Goal: Task Accomplishment & Management: Manage account settings

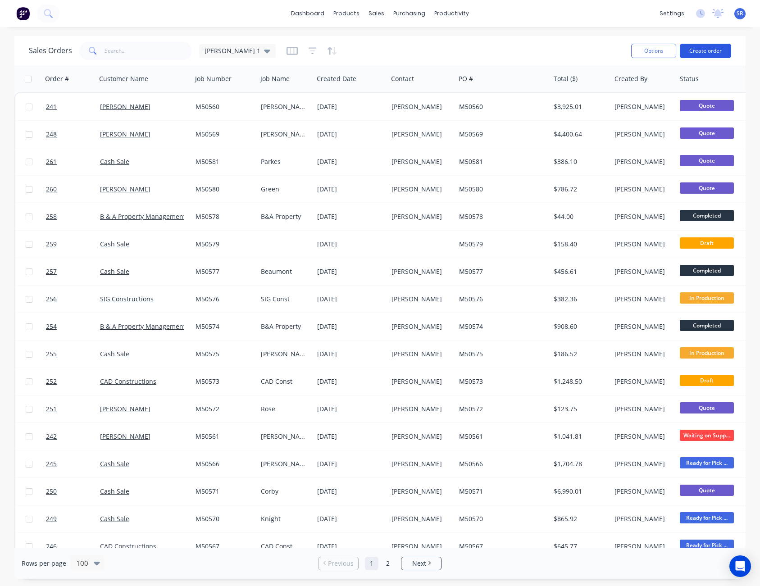
click at [711, 47] on button "Create order" at bounding box center [704, 51] width 51 height 14
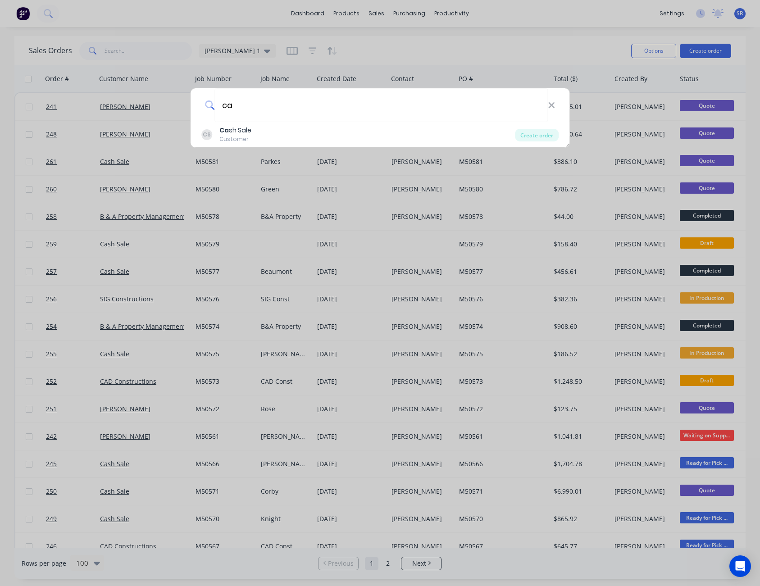
type input "c"
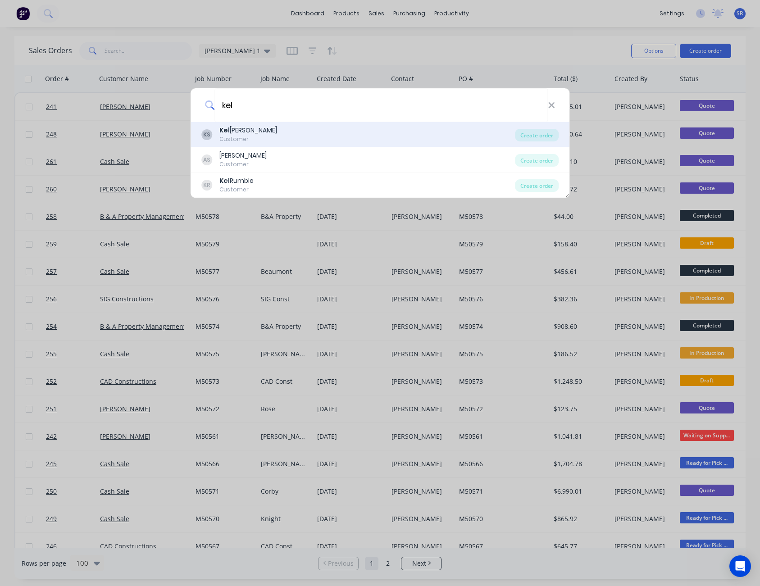
type input "kel"
click at [287, 131] on div "KS [PERSON_NAME] Customer" at bounding box center [358, 135] width 314 height 18
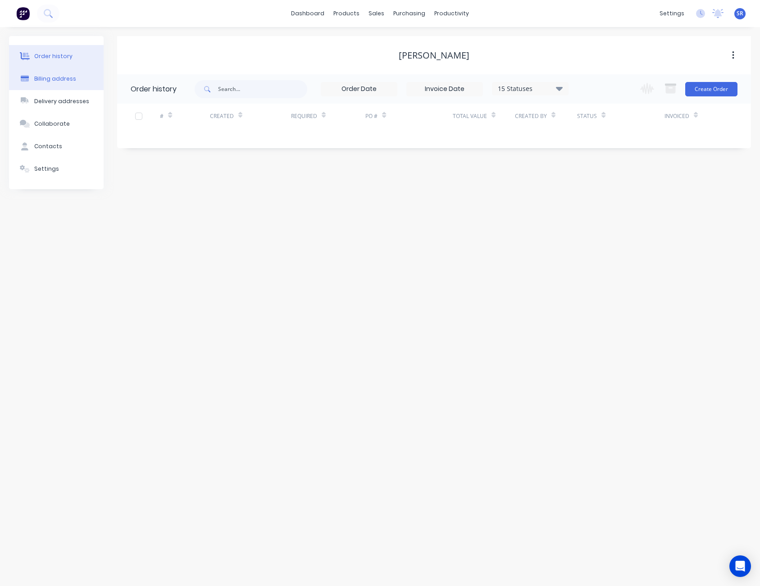
click at [59, 78] on div "Billing address" at bounding box center [55, 79] width 42 height 8
select select "AU"
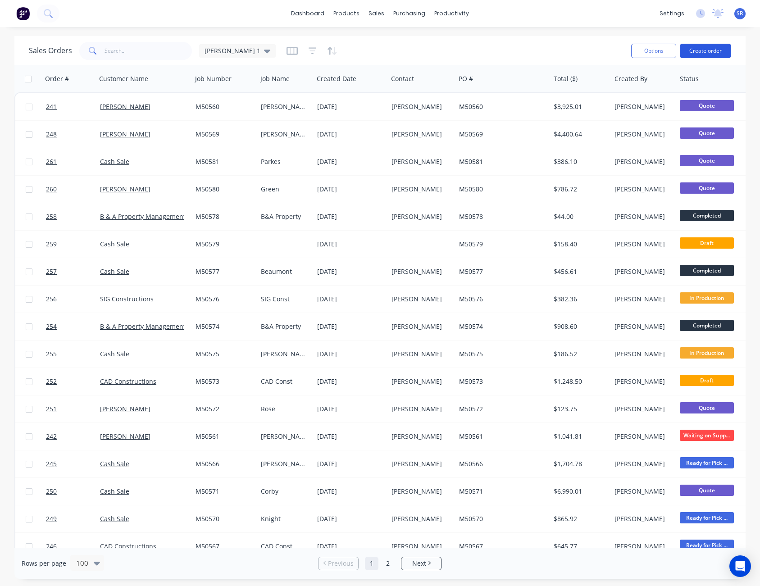
click at [704, 50] on button "Create order" at bounding box center [704, 51] width 51 height 14
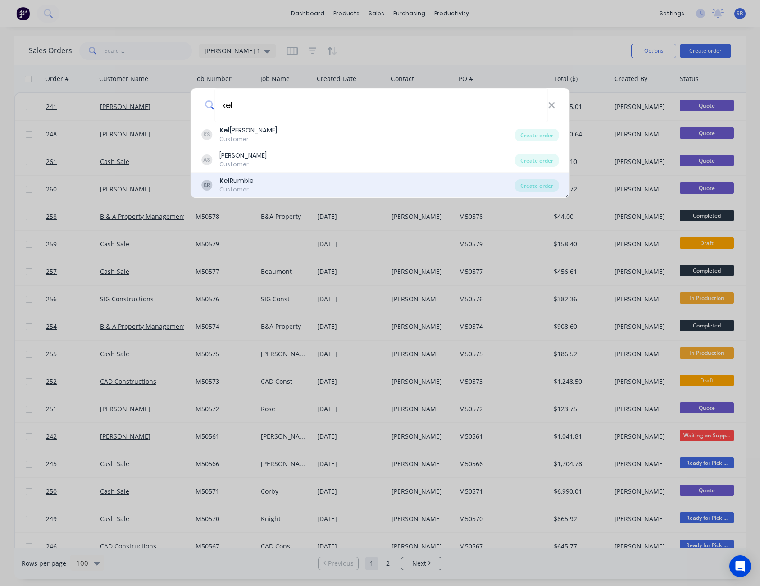
type input "kel"
click at [245, 178] on div "Kel Rumble" at bounding box center [236, 180] width 34 height 9
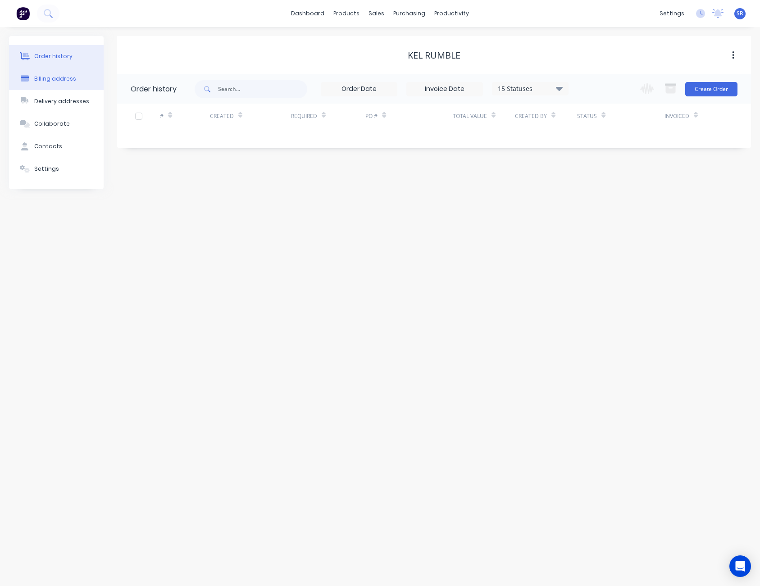
click at [59, 75] on div "Billing address" at bounding box center [55, 79] width 42 height 8
select select "AU"
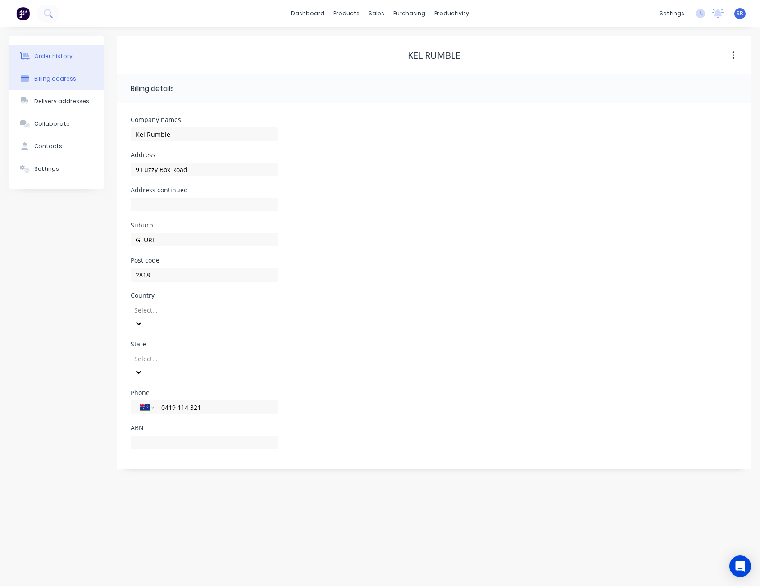
click at [45, 58] on div "Order history" at bounding box center [53, 56] width 38 height 8
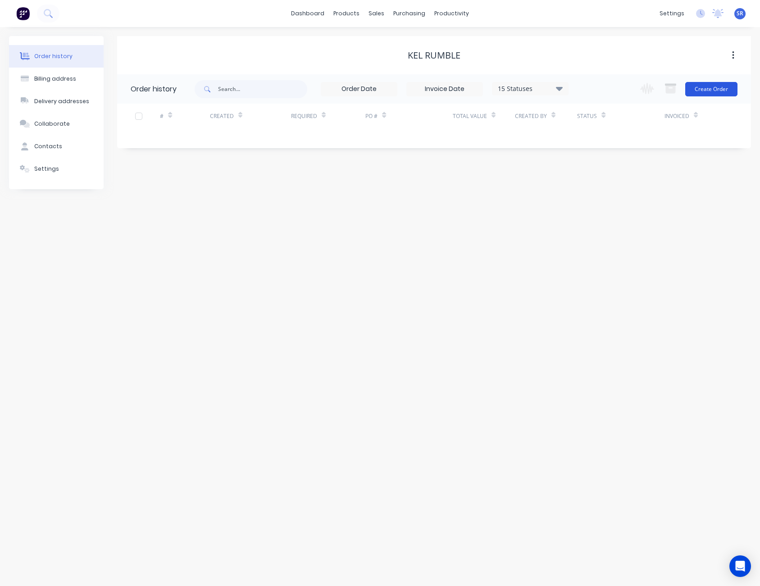
click at [715, 90] on button "Create Order" at bounding box center [711, 89] width 52 height 14
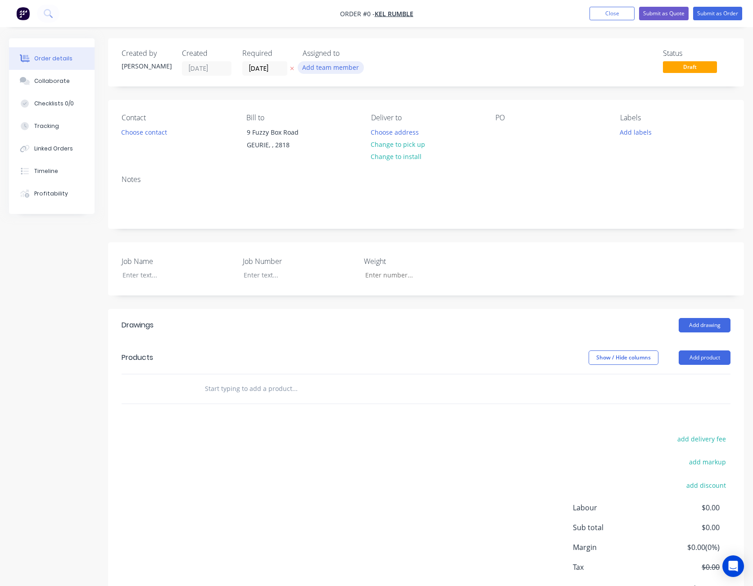
click at [344, 72] on button "Add team member" at bounding box center [331, 67] width 66 height 12
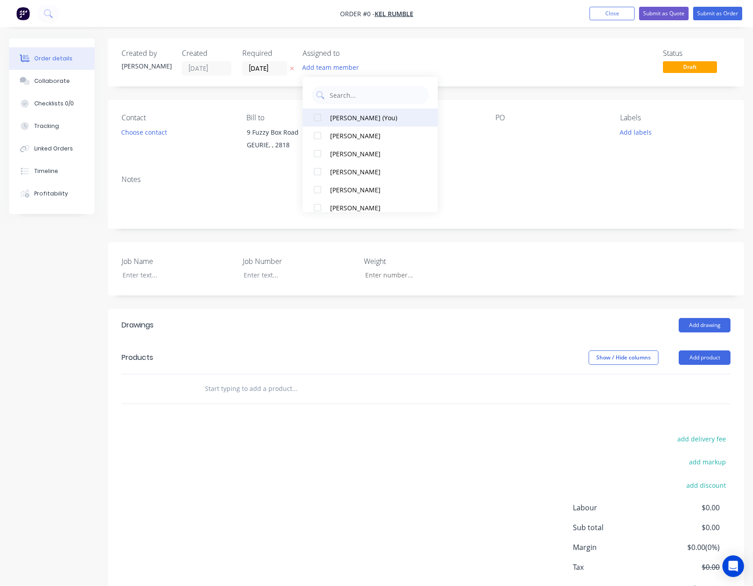
click at [347, 113] on div "[PERSON_NAME] (You)" at bounding box center [375, 117] width 90 height 9
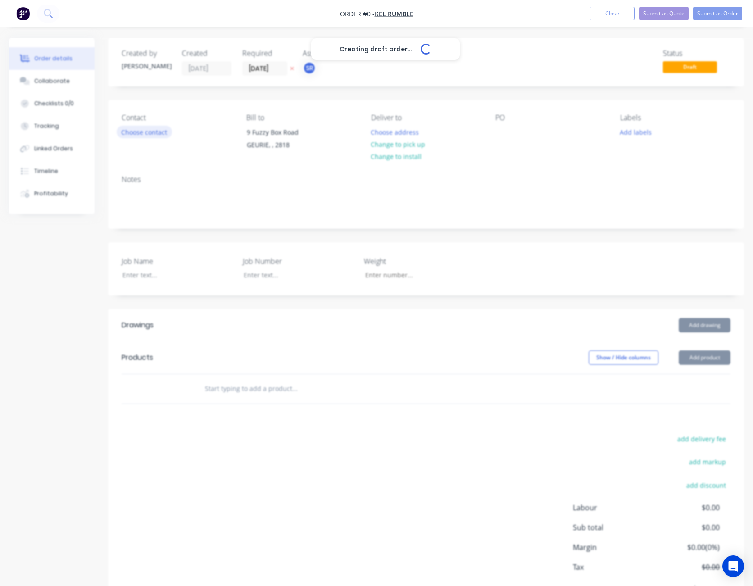
click at [150, 129] on div "Creating draft order... Loading... Order details Collaborate Checklists 0/0 Tra…" at bounding box center [376, 335] width 753 height 595
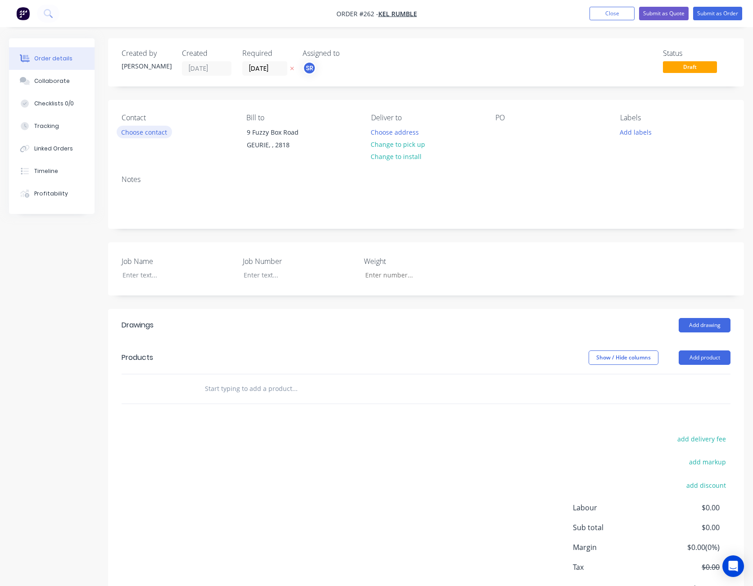
click at [150, 130] on button "Choose contact" at bounding box center [144, 132] width 55 height 12
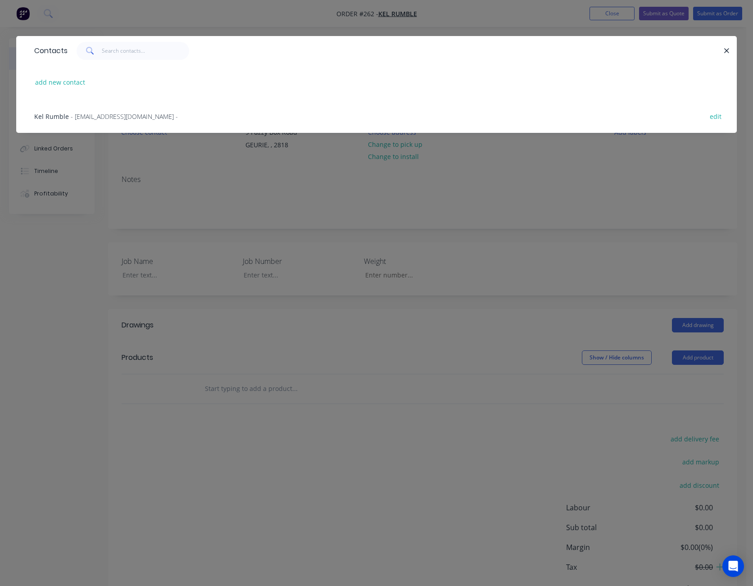
click at [120, 116] on span "- [EMAIL_ADDRESS][DOMAIN_NAME] -" at bounding box center [124, 116] width 107 height 9
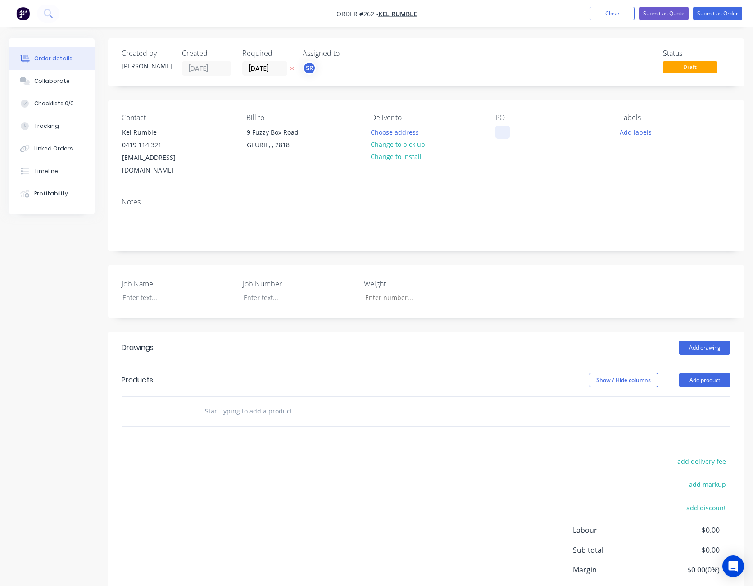
click at [508, 135] on div at bounding box center [502, 132] width 14 height 13
click at [146, 291] on div at bounding box center [171, 297] width 113 height 13
click at [526, 135] on div "M50583" at bounding box center [514, 132] width 38 height 13
click at [575, 165] on div "Contact Kel Rumble [PHONE_NUMBER] [EMAIL_ADDRESS][DOMAIN_NAME] Bill to [STREET_…" at bounding box center [426, 145] width 636 height 91
click at [703, 340] on button "Add drawing" at bounding box center [705, 347] width 52 height 14
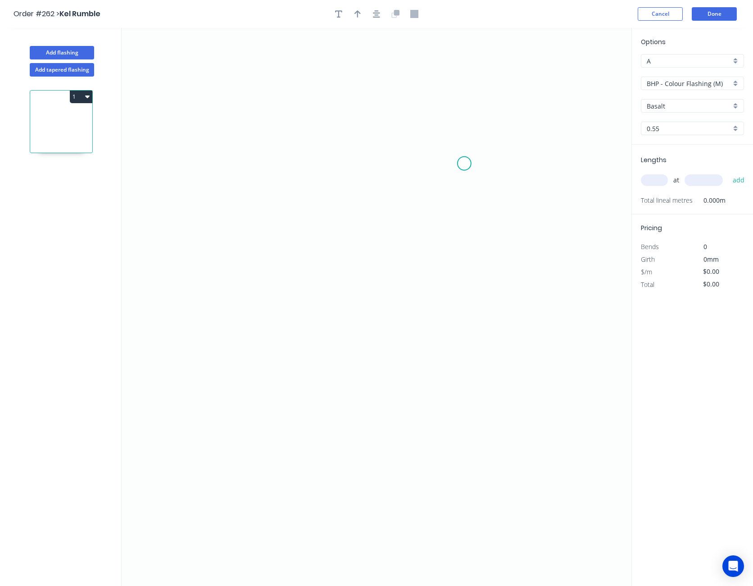
click at [464, 163] on icon "0" at bounding box center [377, 307] width 510 height 558
click at [258, 163] on icon "0" at bounding box center [377, 307] width 510 height 558
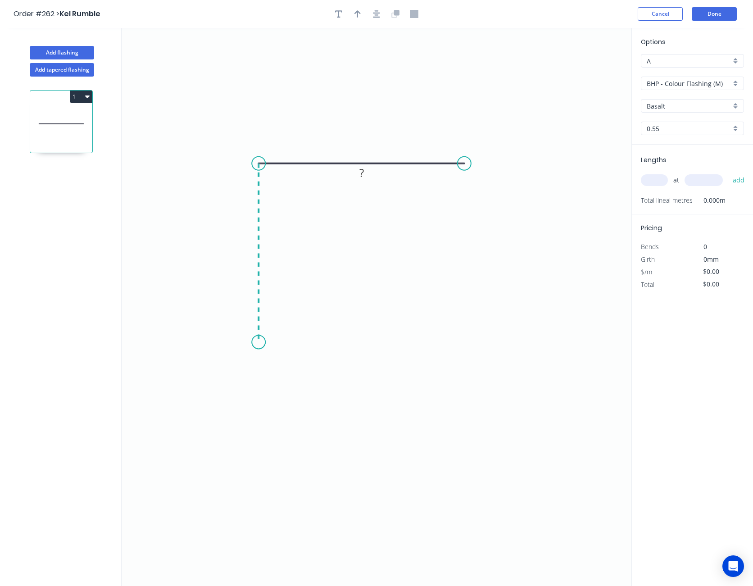
click at [270, 342] on icon "0 ?" at bounding box center [377, 307] width 510 height 558
click at [281, 371] on icon "0 ? ?" at bounding box center [377, 307] width 510 height 558
click at [281, 371] on circle at bounding box center [282, 371] width 14 height 14
click at [262, 362] on rect at bounding box center [259, 361] width 18 height 13
type input "$7.68"
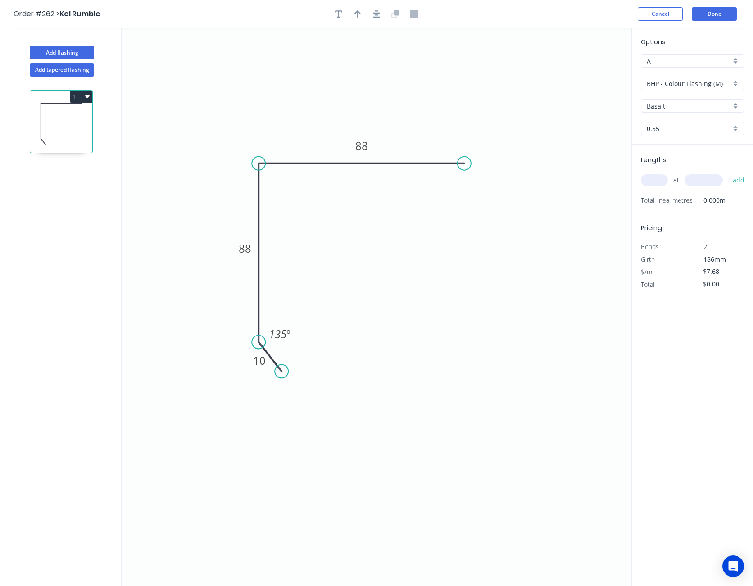
click at [668, 83] on input "BHP - Colour Flashing (M)" at bounding box center [689, 83] width 84 height 9
click at [670, 129] on div "SW - Colour Flashing" at bounding box center [692, 132] width 102 height 16
type input "SW - Colour Flashing"
click at [679, 108] on input "Basalt" at bounding box center [689, 105] width 84 height 9
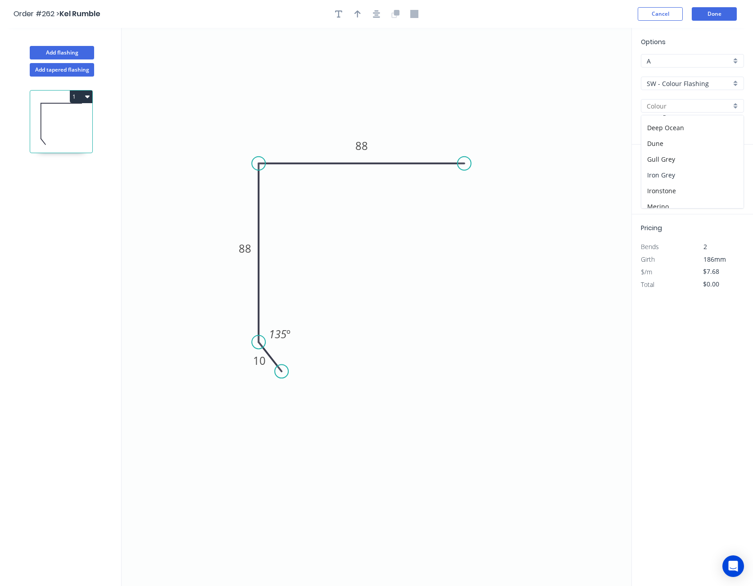
click at [675, 175] on div "Iron Grey" at bounding box center [692, 175] width 102 height 16
type input "Iron Grey"
click at [653, 184] on input "text" at bounding box center [654, 180] width 27 height 12
type input "10"
type input "3500"
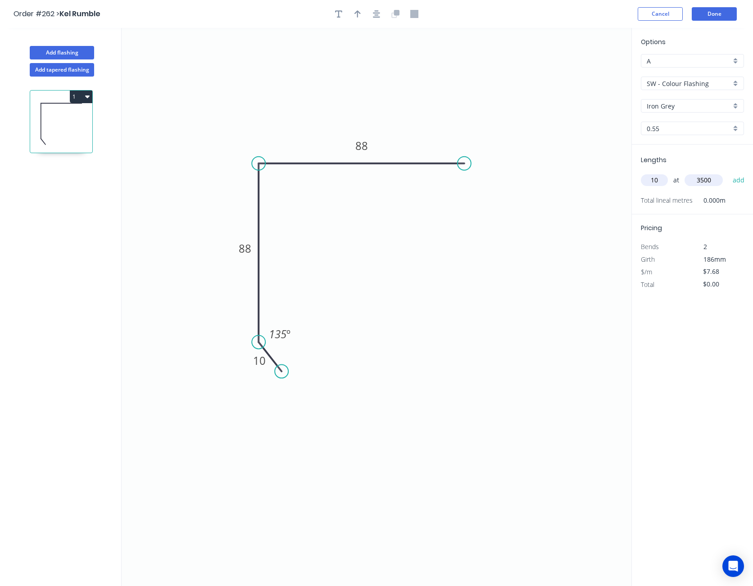
click at [728, 172] on button "add" at bounding box center [738, 179] width 21 height 15
type input "$268.80"
click at [715, 281] on input "$7.68" at bounding box center [718, 284] width 31 height 13
type input "$8.00"
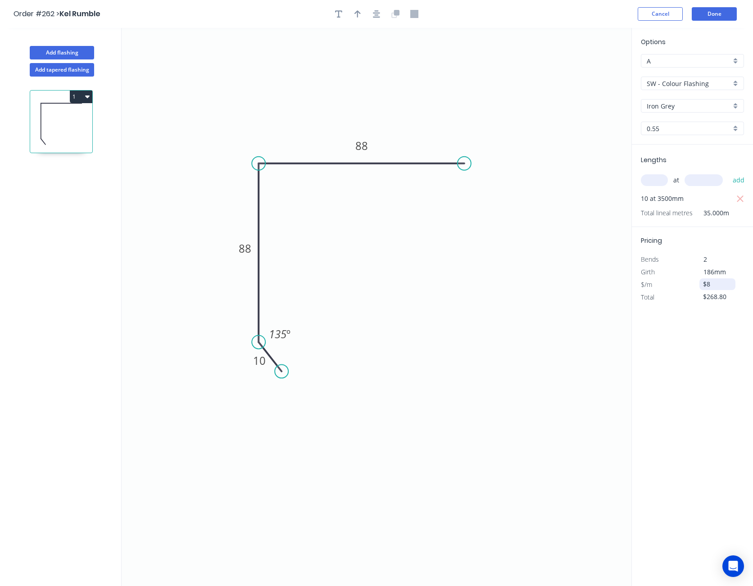
type input "$280.00"
click at [722, 10] on button "Done" at bounding box center [714, 14] width 45 height 14
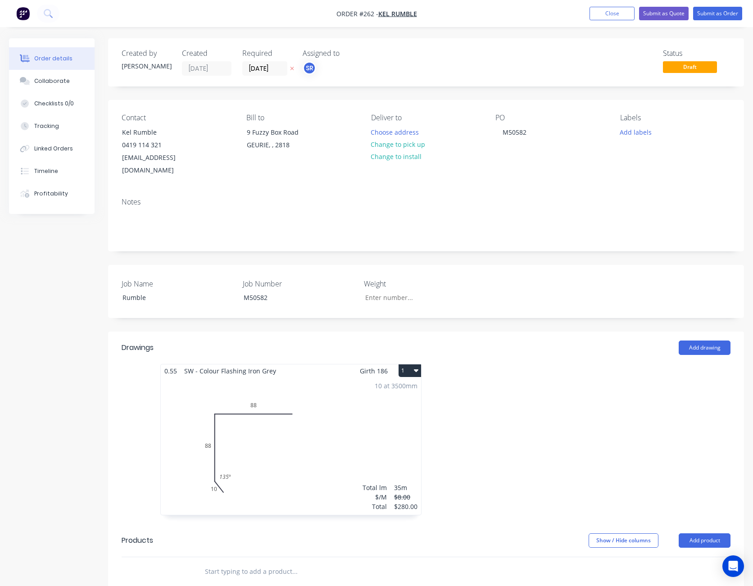
click at [326, 414] on div "10 at 3500mm Total lm $/M Total 35m $8.00 $280.00" at bounding box center [291, 445] width 260 height 137
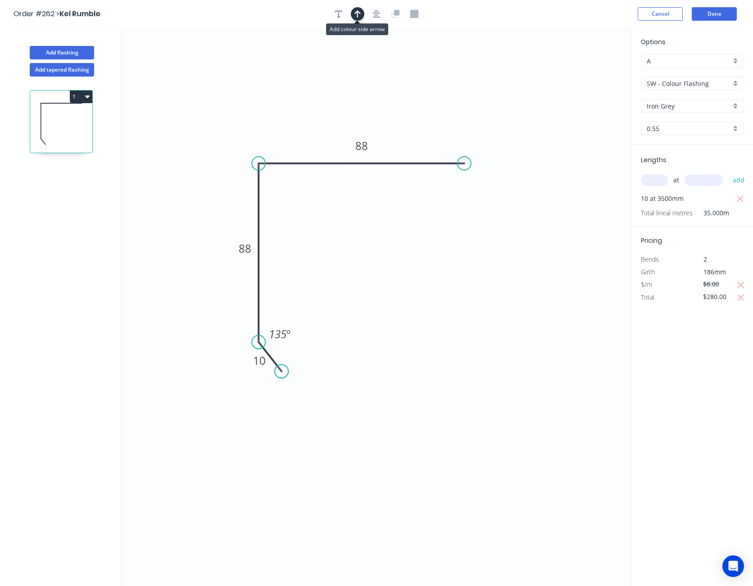
click at [360, 14] on icon "button" at bounding box center [357, 14] width 6 height 8
drag, startPoint x: 585, startPoint y: 73, endPoint x: 296, endPoint y: 120, distance: 292.5
click at [325, 120] on icon at bounding box center [329, 109] width 8 height 29
click at [377, 12] on icon "button" at bounding box center [376, 14] width 7 height 8
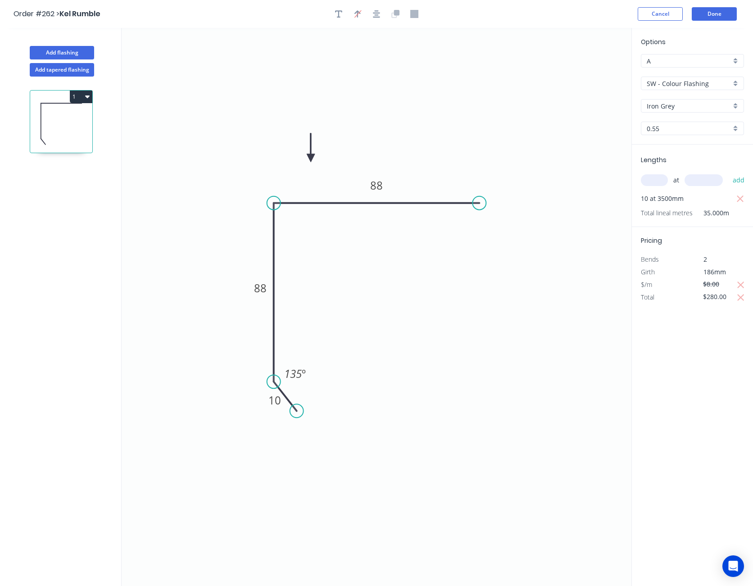
drag, startPoint x: 297, startPoint y: 118, endPoint x: 311, endPoint y: 158, distance: 42.0
click at [311, 158] on icon at bounding box center [311, 147] width 8 height 29
click at [716, 18] on button "Done" at bounding box center [714, 14] width 45 height 14
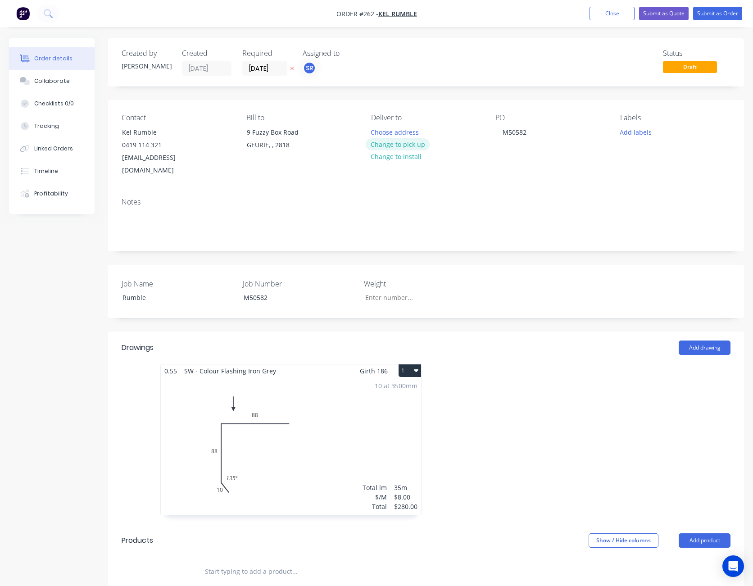
click at [408, 145] on button "Change to pick up" at bounding box center [398, 144] width 64 height 12
click at [666, 13] on button "Submit as Quote" at bounding box center [664, 14] width 50 height 14
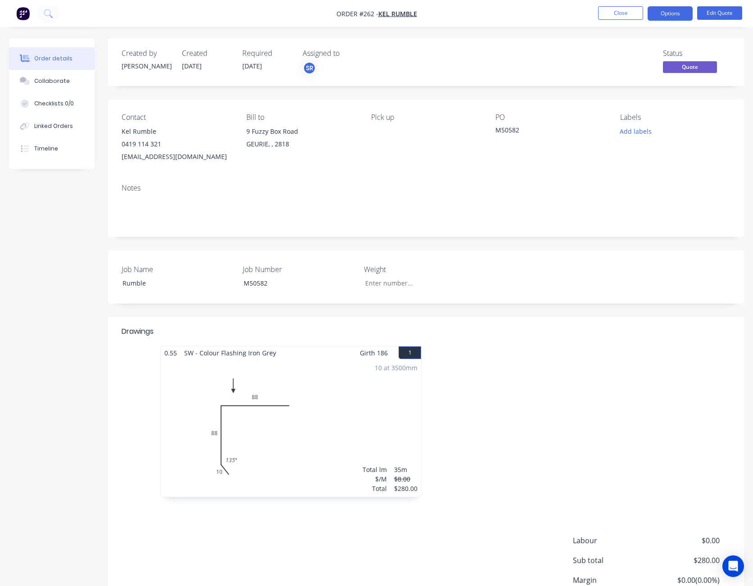
click at [666, 13] on button "Options" at bounding box center [669, 13] width 45 height 14
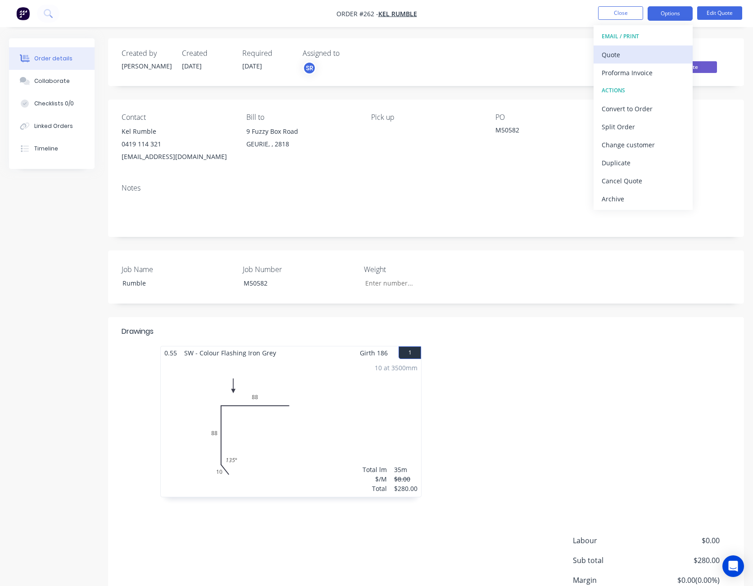
click at [658, 54] on div "Quote" at bounding box center [643, 54] width 83 height 13
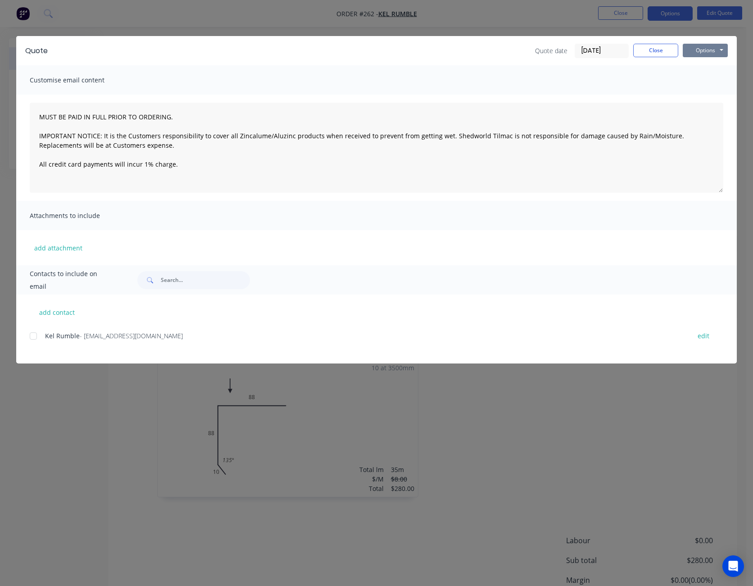
click at [699, 52] on button "Options" at bounding box center [705, 51] width 45 height 14
click at [704, 80] on button "Print" at bounding box center [712, 81] width 58 height 15
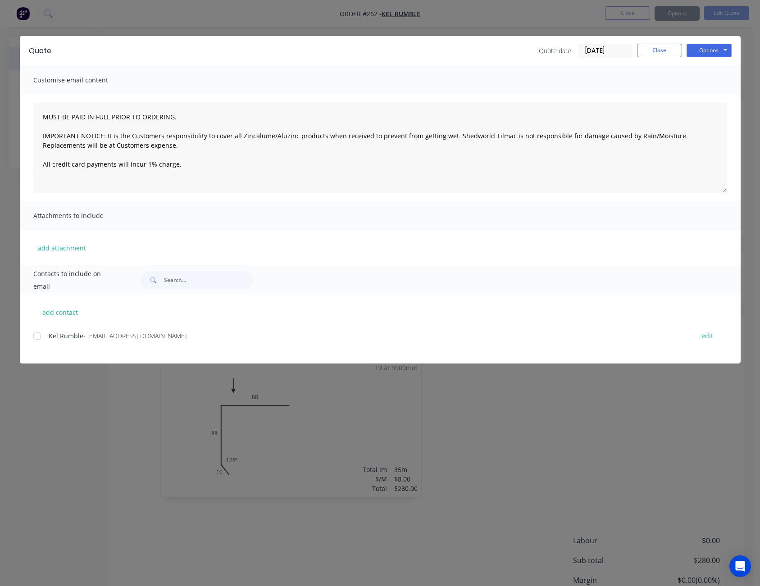
type textarea "MUST BE PAID IN FULL PRIOR TO ORDERING. IMPORTANT NOTICE: It is the Customers r…"
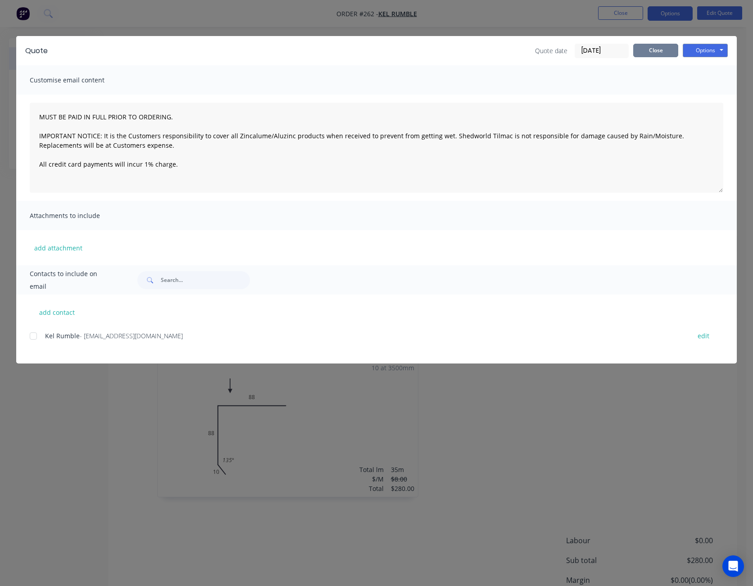
click at [667, 54] on button "Close" at bounding box center [655, 51] width 45 height 14
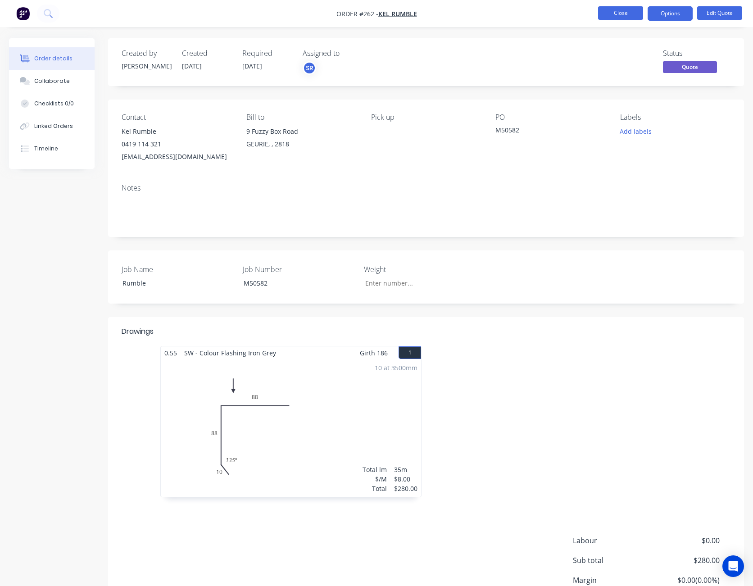
click at [629, 16] on button "Close" at bounding box center [620, 13] width 45 height 14
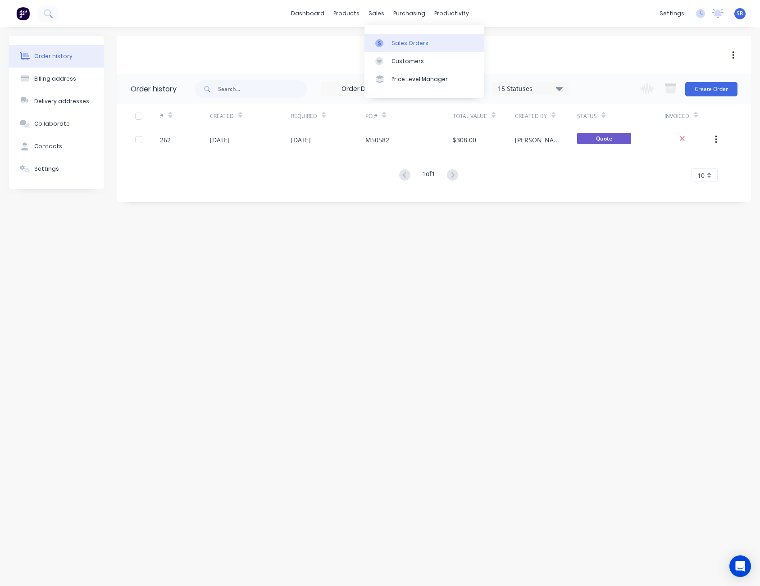
click at [394, 41] on div "Sales Orders" at bounding box center [409, 43] width 37 height 8
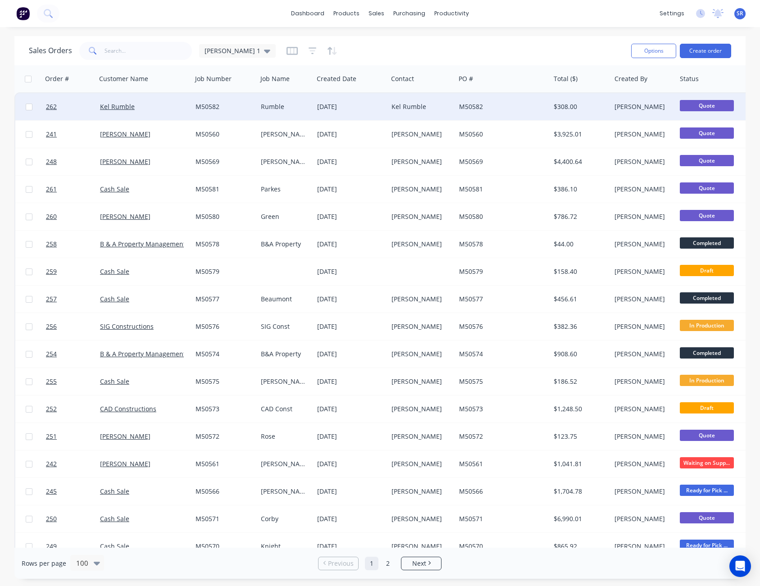
click at [484, 108] on div "M50582" at bounding box center [500, 106] width 83 height 9
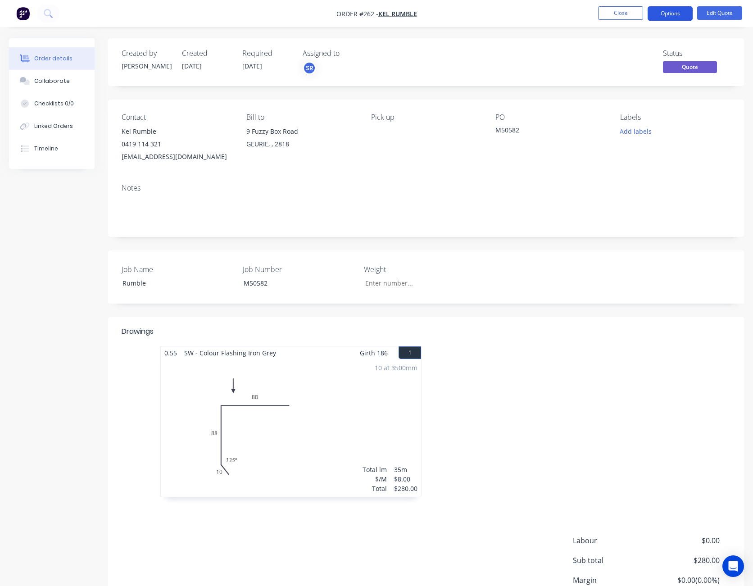
click at [674, 16] on button "Options" at bounding box center [669, 13] width 45 height 14
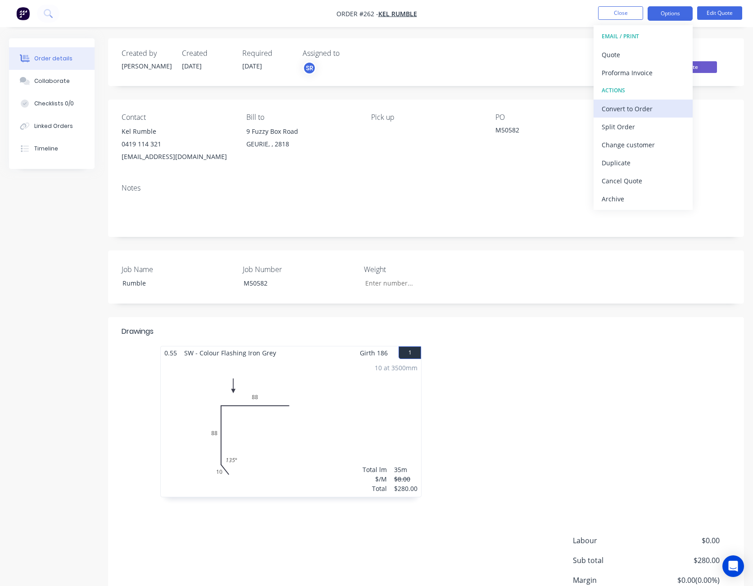
click at [650, 113] on div "Convert to Order" at bounding box center [643, 108] width 83 height 13
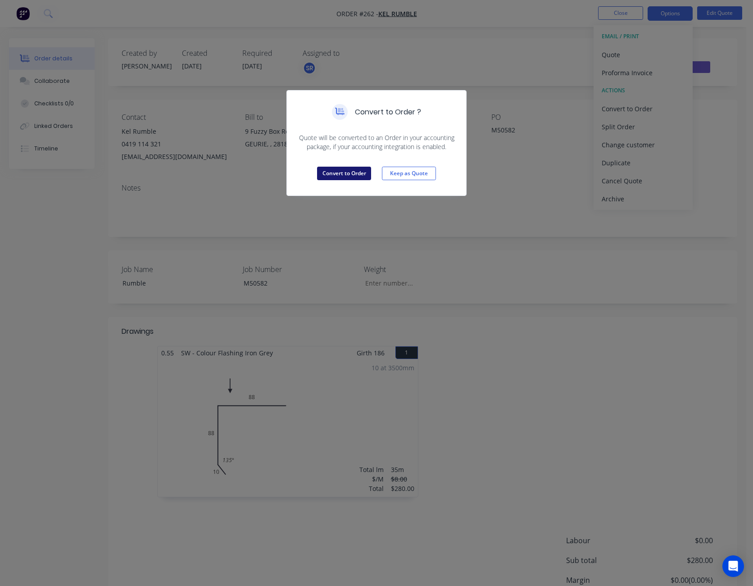
click at [351, 179] on button "Convert to Order" at bounding box center [344, 174] width 54 height 14
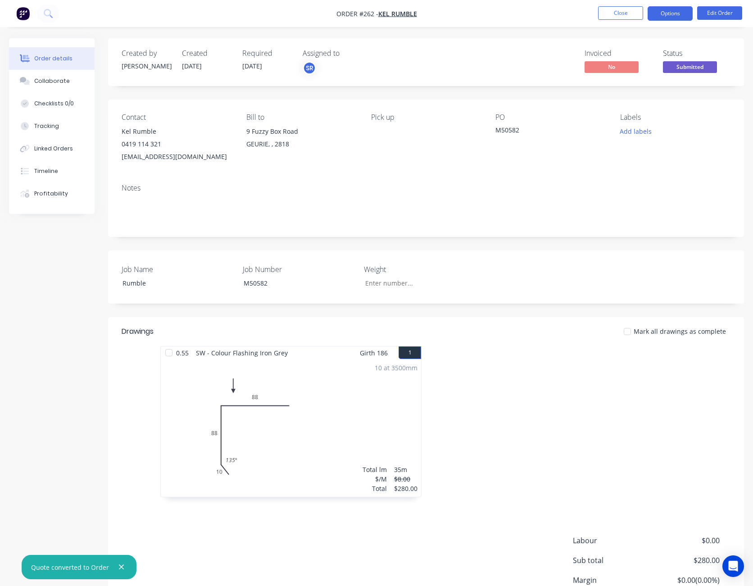
click at [669, 17] on button "Options" at bounding box center [669, 13] width 45 height 14
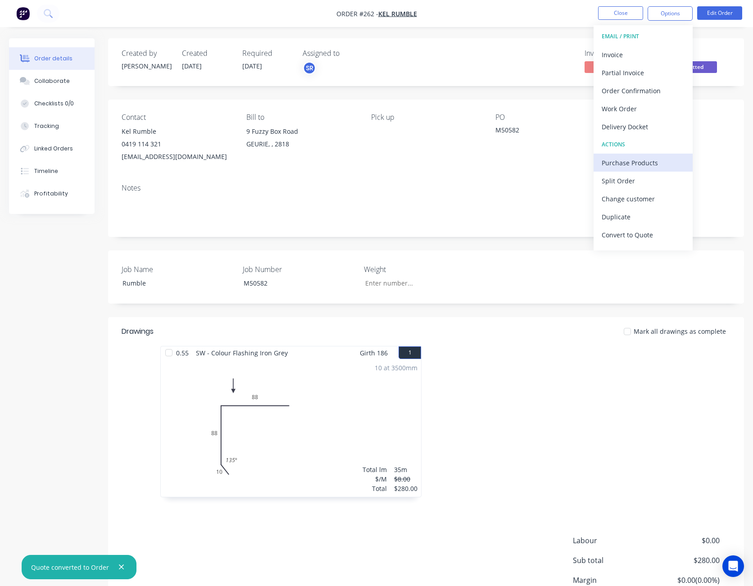
click at [648, 167] on div "Purchase Products" at bounding box center [643, 162] width 83 height 13
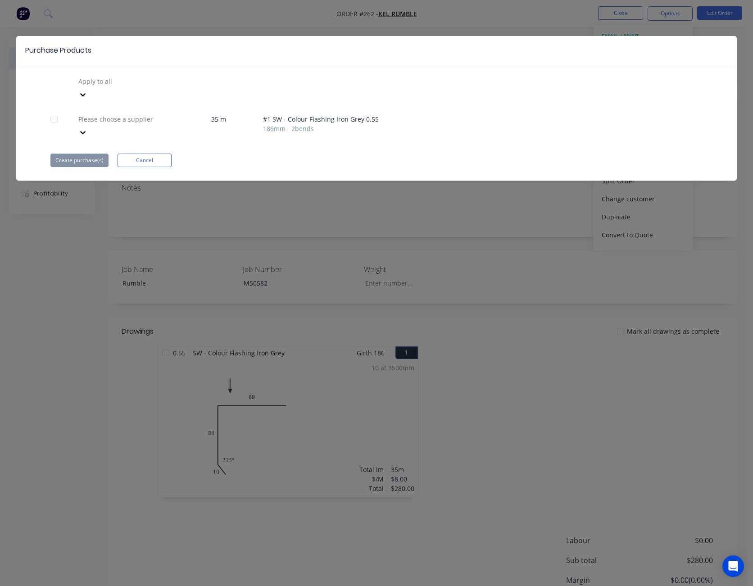
click at [141, 113] on div at bounding box center [142, 118] width 130 height 11
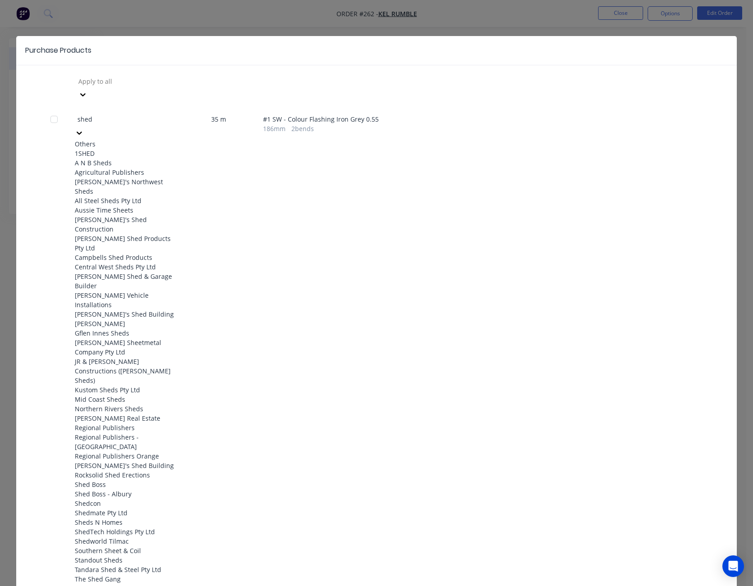
type input "shedw"
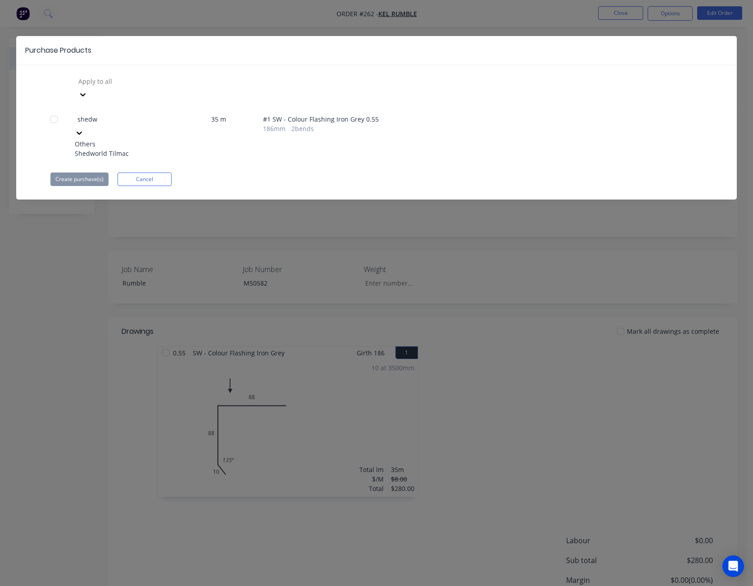
click at [133, 149] on div "Shedworld Tilmac" at bounding box center [124, 153] width 99 height 9
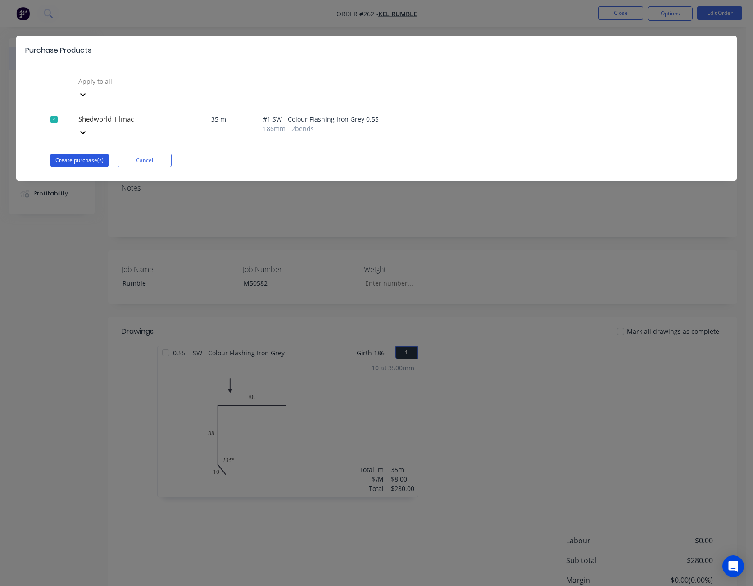
click at [77, 154] on button "Create purchase(s)" at bounding box center [79, 161] width 58 height 14
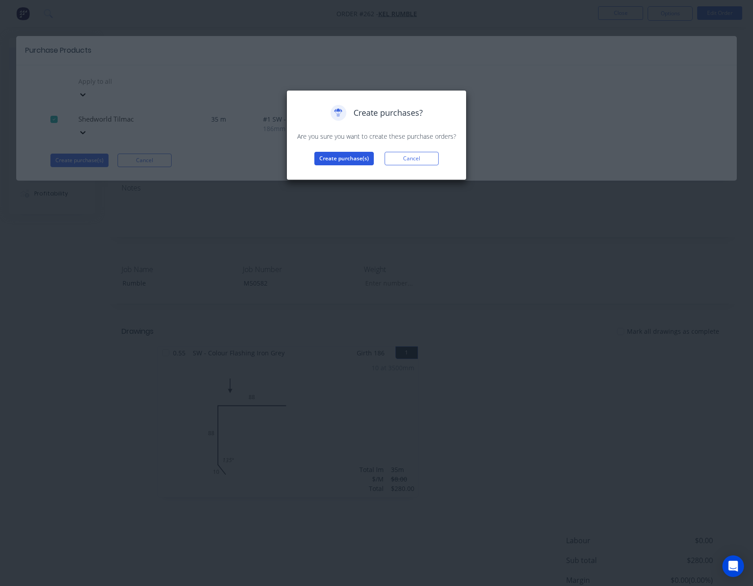
click at [345, 160] on button "Create purchase(s)" at bounding box center [343, 159] width 59 height 14
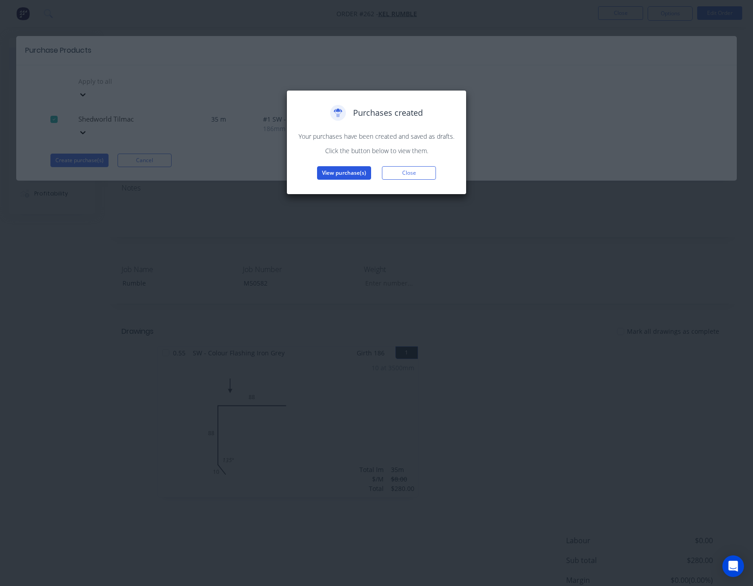
click at [344, 172] on button "View purchase(s)" at bounding box center [344, 173] width 54 height 14
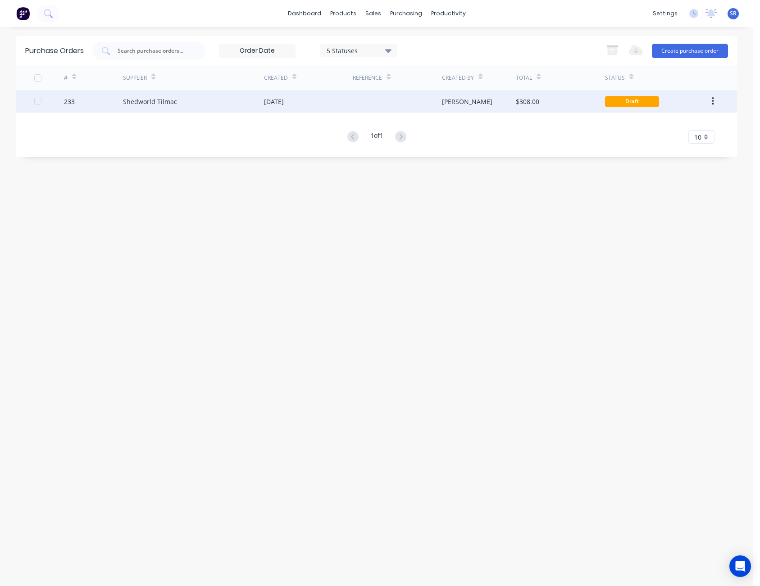
click at [526, 97] on div "$308.00" at bounding box center [527, 101] width 23 height 9
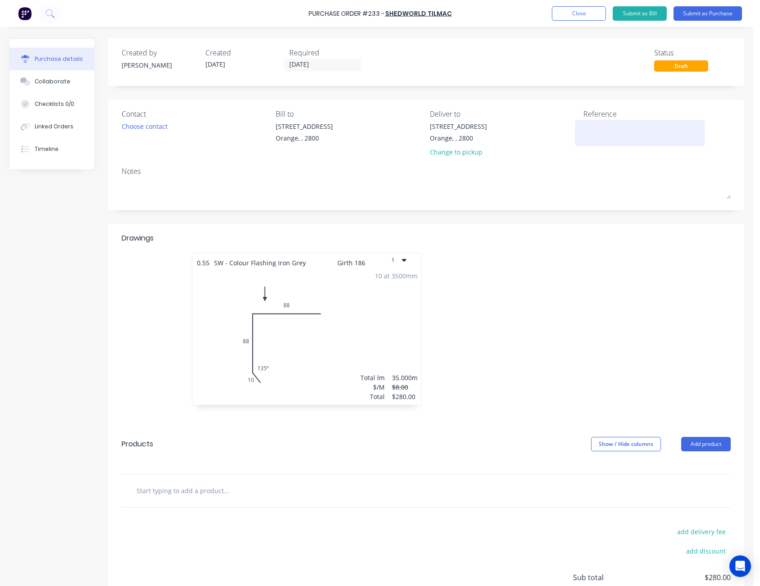
click at [584, 132] on textarea at bounding box center [639, 132] width 113 height 20
type textarea "Rumble - M5058"
type textarea "x"
type textarea "Rumble - M50582"
type textarea "x"
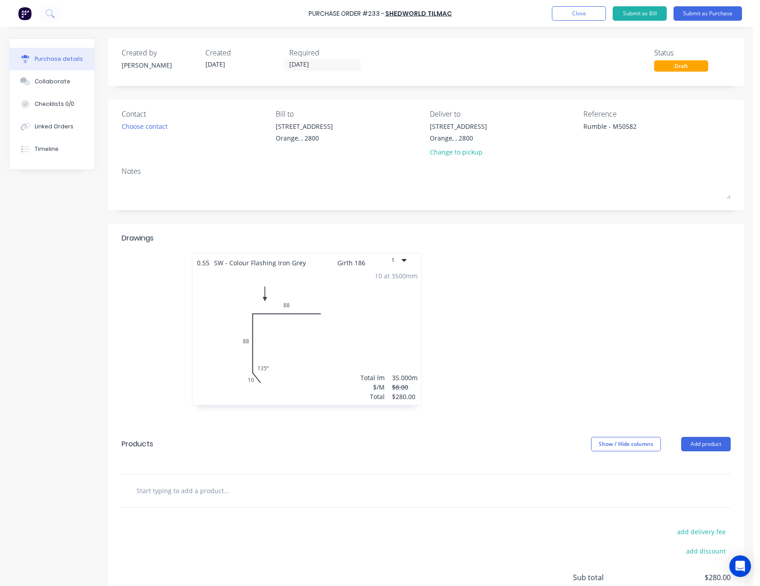
type textarea "Rumble - M50582"
click at [591, 59] on div "Created by [PERSON_NAME] Created [DATE] Required [DATE] Status Draft" at bounding box center [426, 59] width 609 height 24
click at [702, 12] on button "Submit as Purchase" at bounding box center [707, 13] width 68 height 14
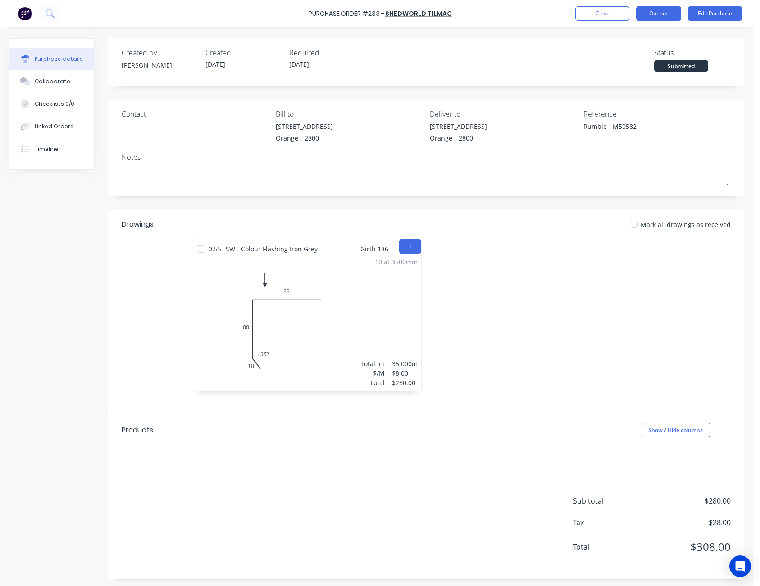
click at [668, 14] on button "Options" at bounding box center [658, 13] width 45 height 14
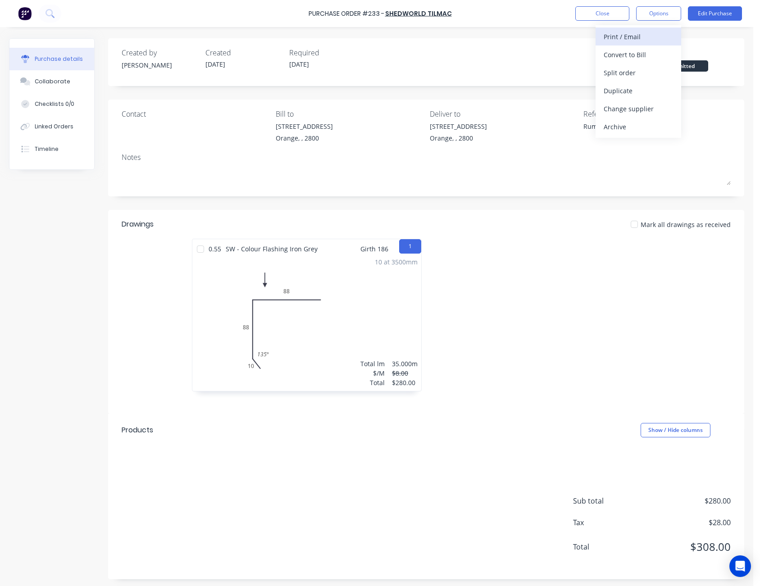
click at [648, 33] on div "Print / Email" at bounding box center [637, 36] width 69 height 13
click at [643, 67] on div "Without pricing" at bounding box center [637, 72] width 69 height 13
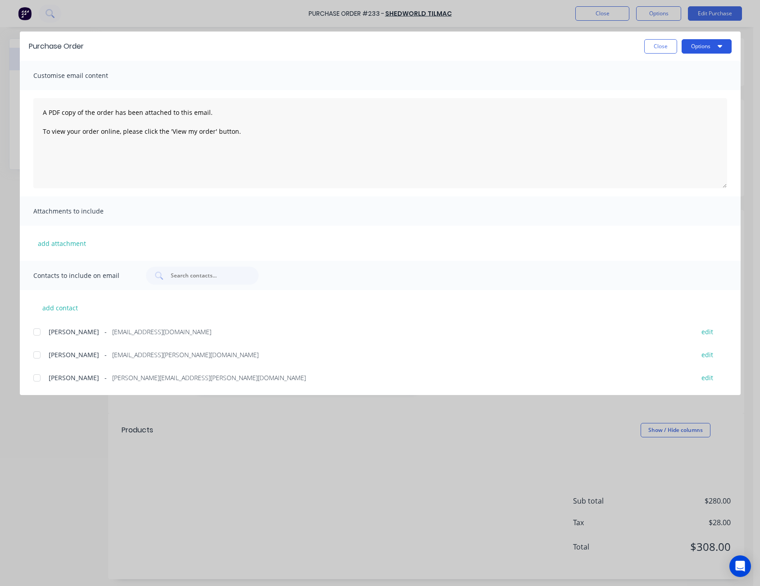
click at [711, 45] on button "Options" at bounding box center [706, 46] width 50 height 14
click at [679, 82] on div "Print" at bounding box center [688, 87] width 69 height 13
click at [660, 48] on button "Close" at bounding box center [660, 46] width 33 height 14
type textarea "x"
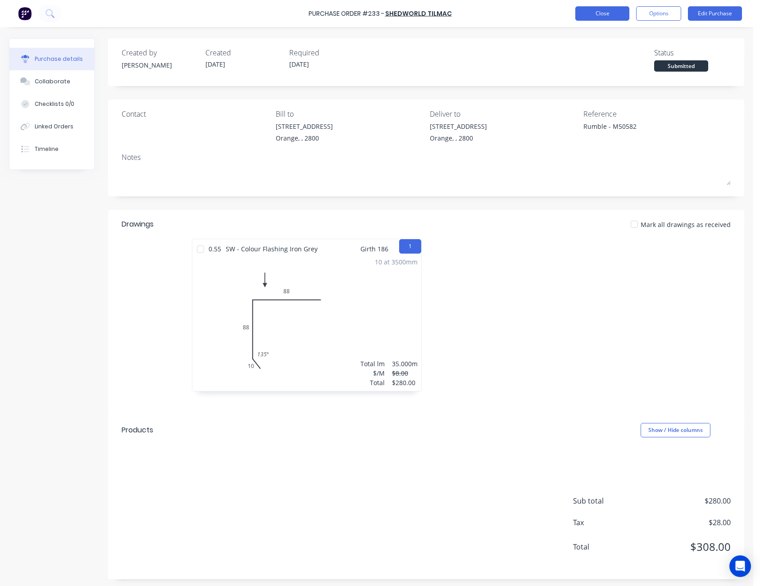
click at [594, 11] on button "Close" at bounding box center [602, 13] width 54 height 14
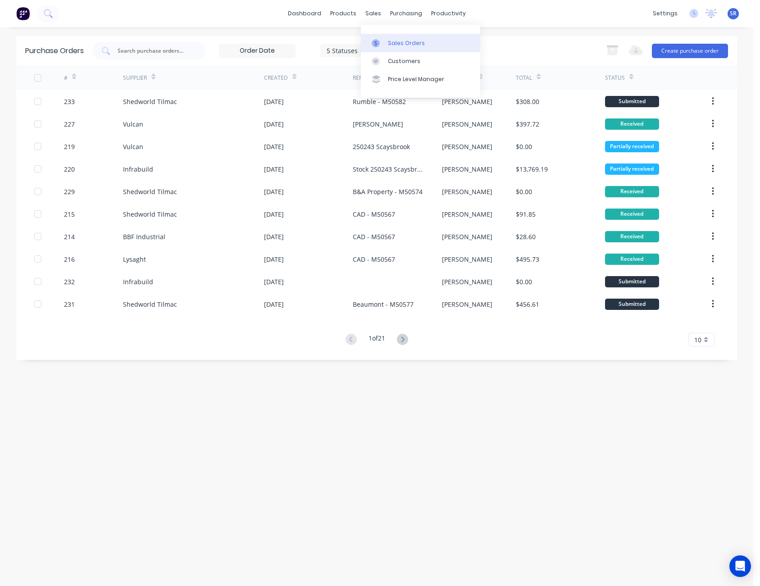
click at [386, 38] on link "Sales Orders" at bounding box center [420, 43] width 119 height 18
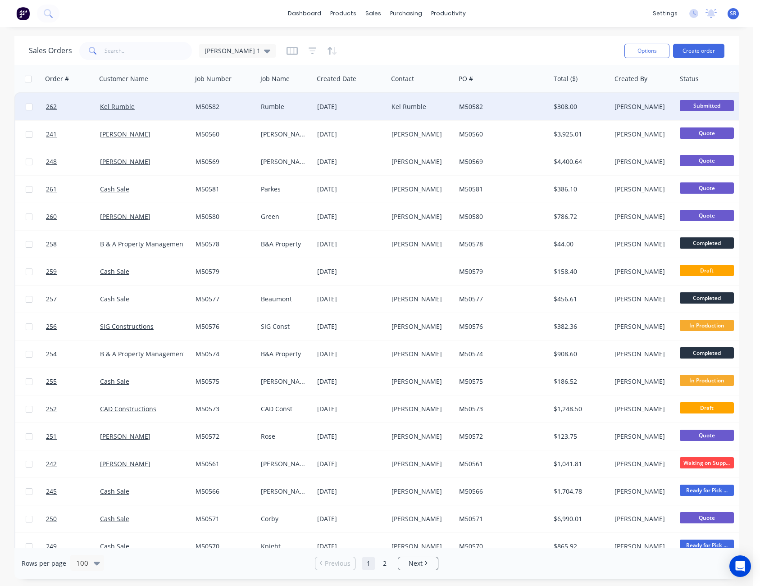
click at [411, 107] on div "Kel Rumble" at bounding box center [419, 106] width 57 height 9
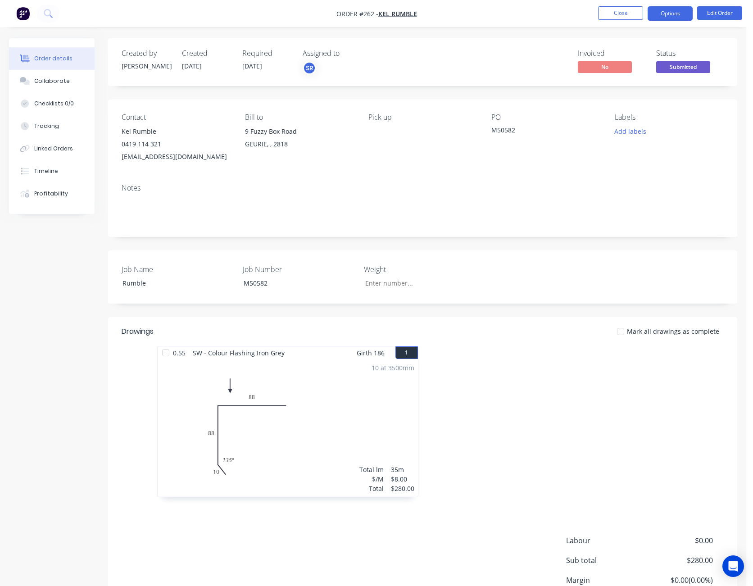
click at [675, 8] on button "Options" at bounding box center [669, 13] width 45 height 14
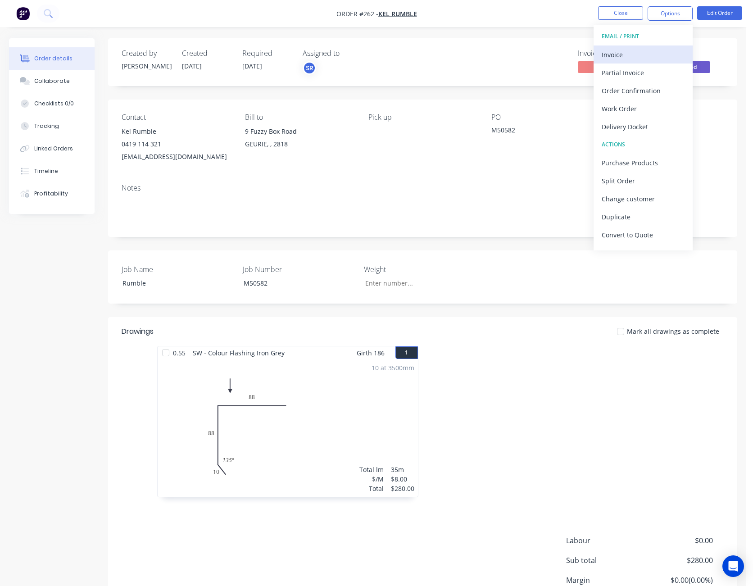
click at [662, 57] on div "Invoice" at bounding box center [643, 54] width 83 height 13
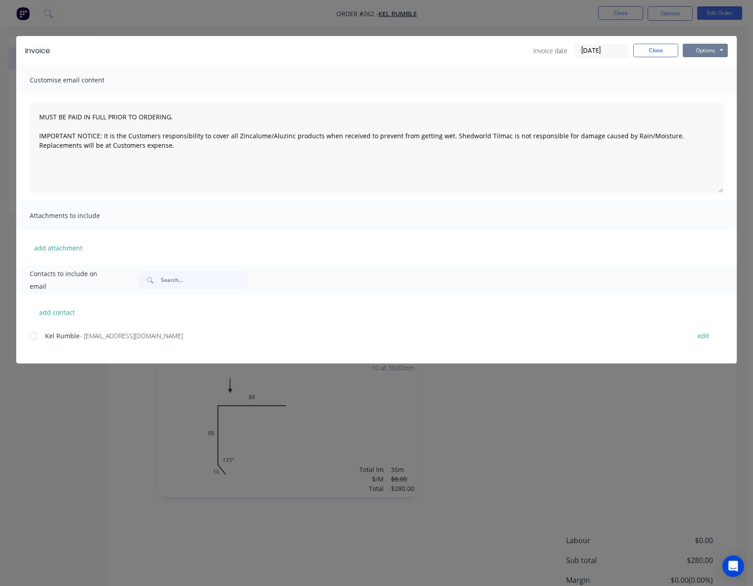
click at [696, 50] on button "Options" at bounding box center [705, 51] width 45 height 14
click at [710, 71] on button "Preview" at bounding box center [712, 66] width 58 height 15
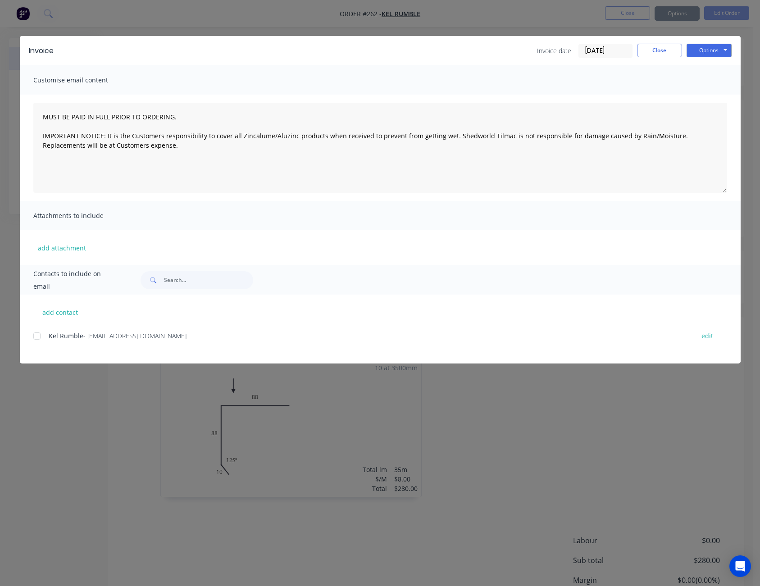
type textarea "MUST BE PAID IN FULL PRIOR TO ORDERING. IMPORTANT NOTICE: It is the Customers r…"
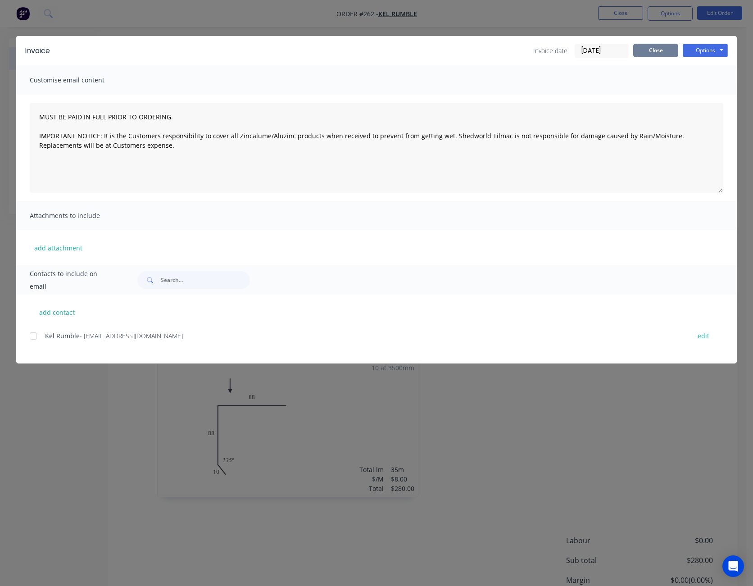
click at [666, 51] on button "Close" at bounding box center [655, 51] width 45 height 14
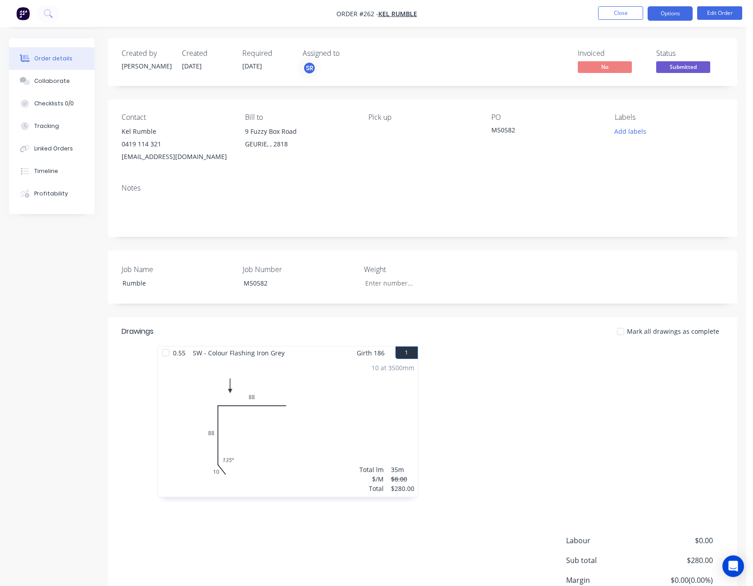
click at [674, 13] on button "Options" at bounding box center [669, 13] width 45 height 14
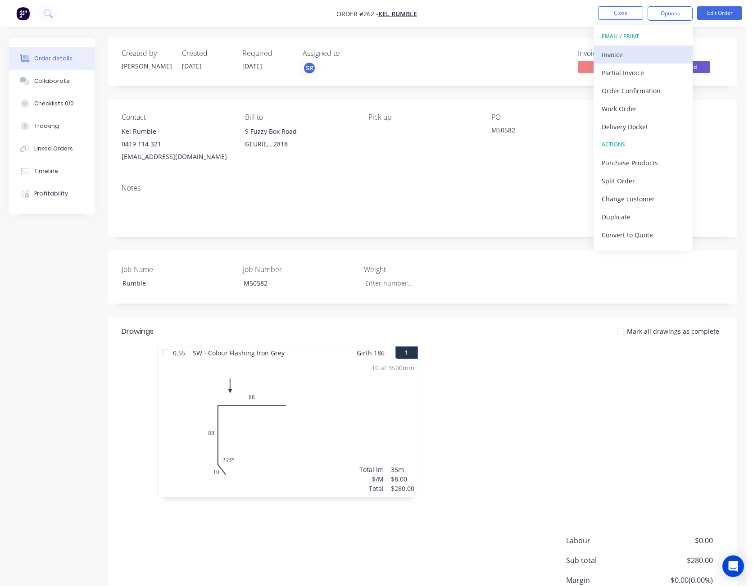
click at [661, 51] on div "Invoice" at bounding box center [643, 54] width 83 height 13
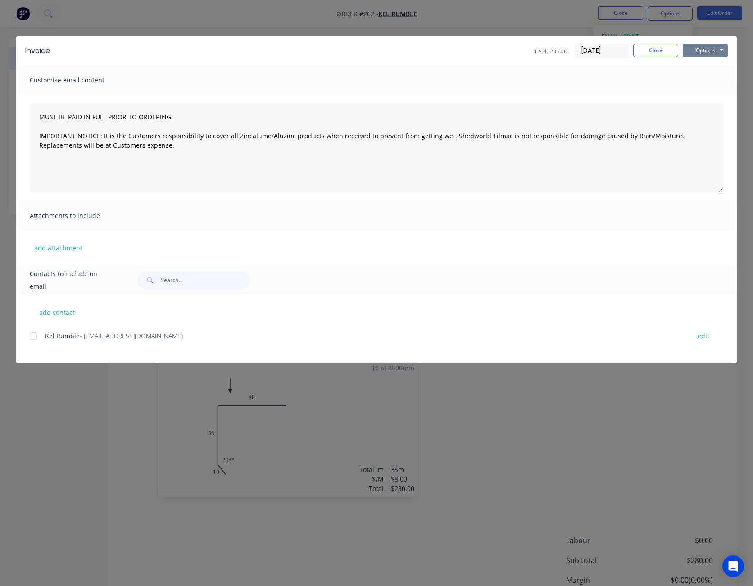
click at [711, 53] on button "Options" at bounding box center [705, 51] width 45 height 14
click at [708, 78] on button "Print" at bounding box center [712, 81] width 58 height 15
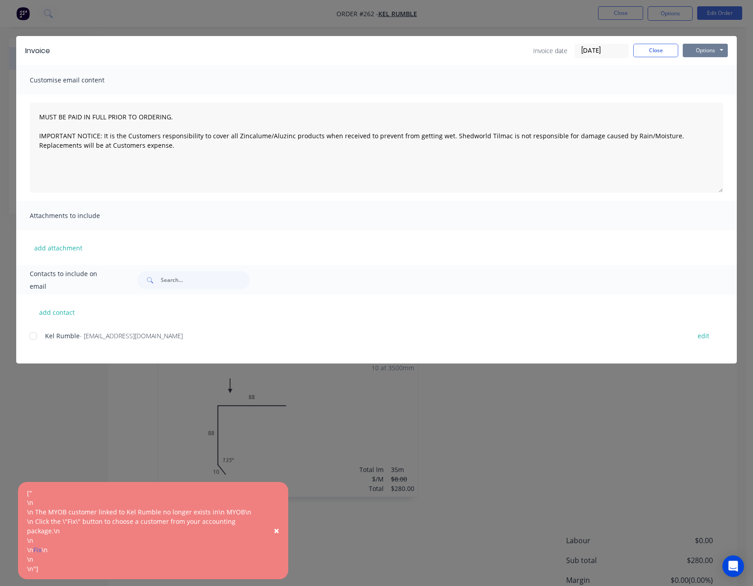
click at [706, 51] on button "Options" at bounding box center [705, 51] width 45 height 14
click at [705, 65] on button "Preview" at bounding box center [712, 66] width 58 height 15
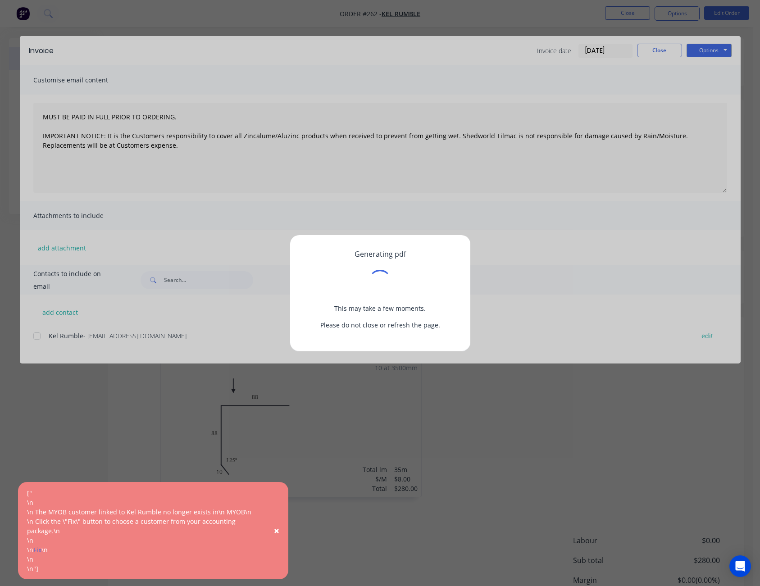
click at [276, 529] on span "×" at bounding box center [276, 530] width 5 height 13
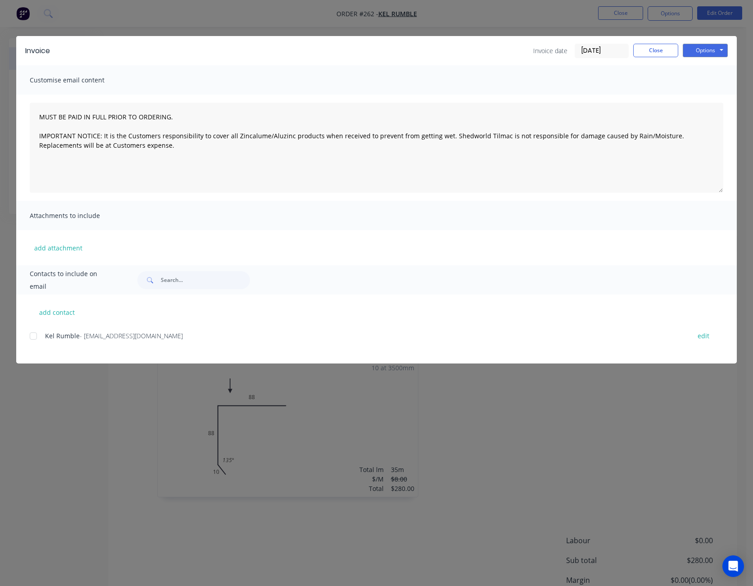
type textarea "MUST BE PAID IN FULL PRIOR TO ORDERING. IMPORTANT NOTICE: It is the Customers r…"
click at [650, 53] on button "Close" at bounding box center [655, 51] width 45 height 14
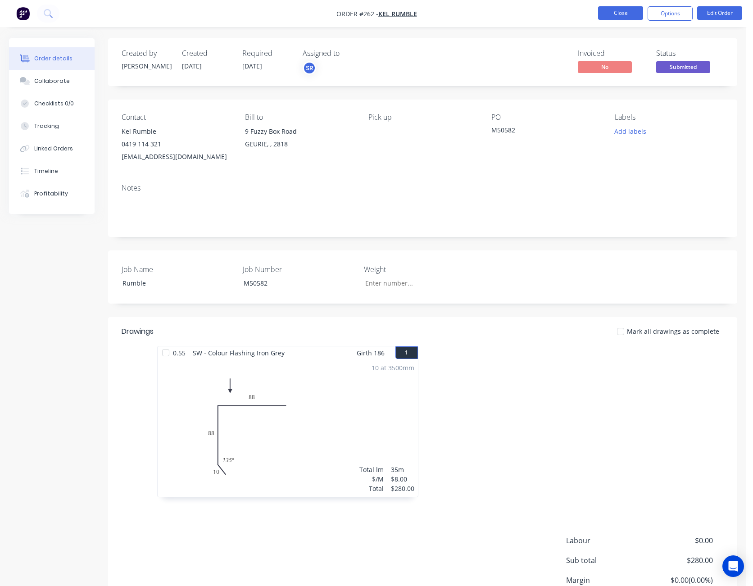
click at [628, 16] on button "Close" at bounding box center [620, 13] width 45 height 14
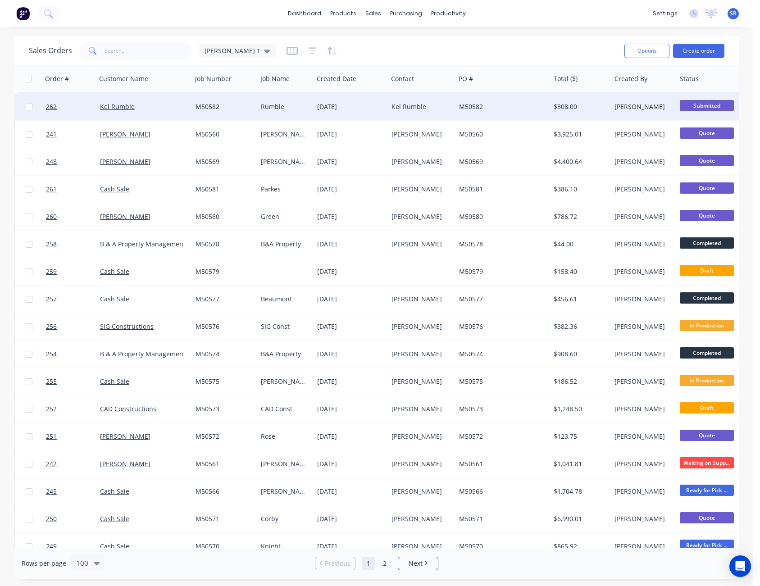
click at [702, 105] on span "Submitted" at bounding box center [706, 105] width 54 height 11
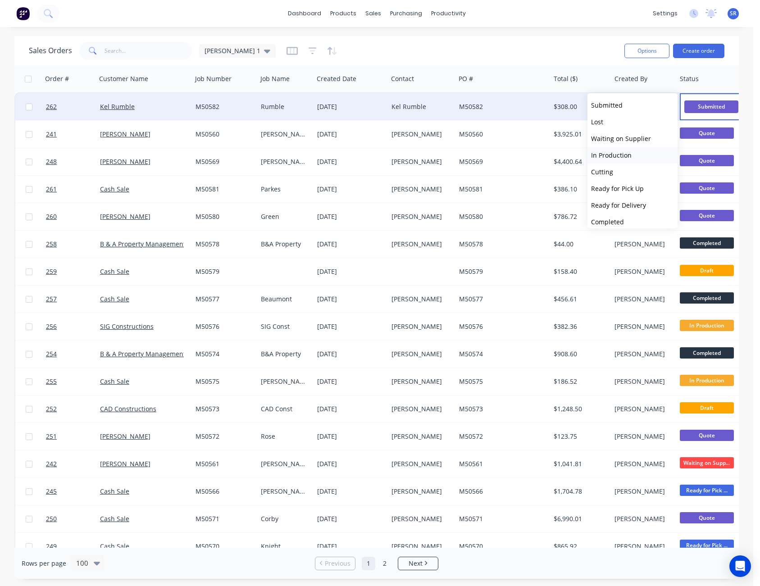
click at [631, 150] on button "In Production" at bounding box center [632, 155] width 90 height 17
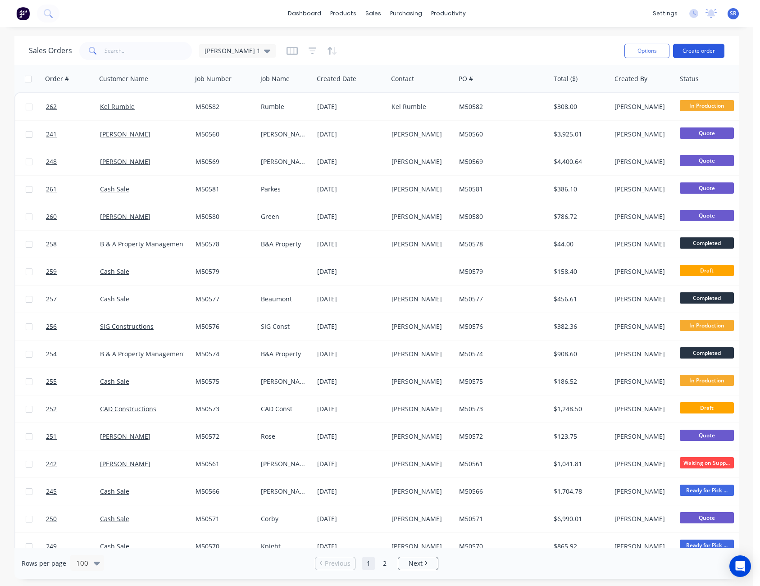
click at [699, 49] on button "Create order" at bounding box center [698, 51] width 51 height 14
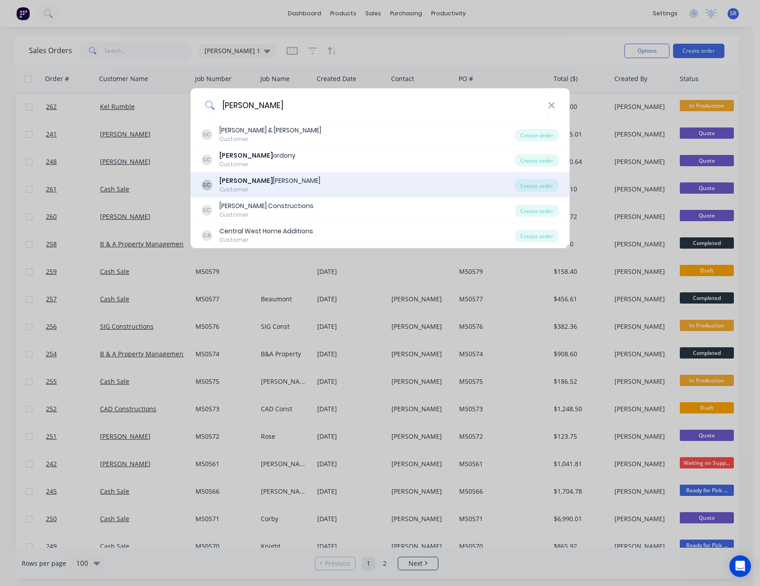
type input "[PERSON_NAME]"
click at [251, 181] on div "[PERSON_NAME]" at bounding box center [269, 180] width 101 height 9
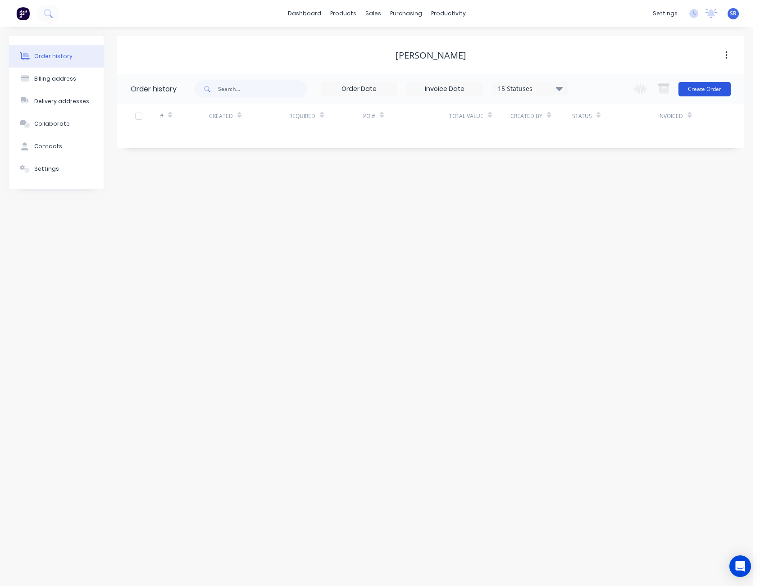
click at [715, 95] on button "Create Order" at bounding box center [704, 89] width 52 height 14
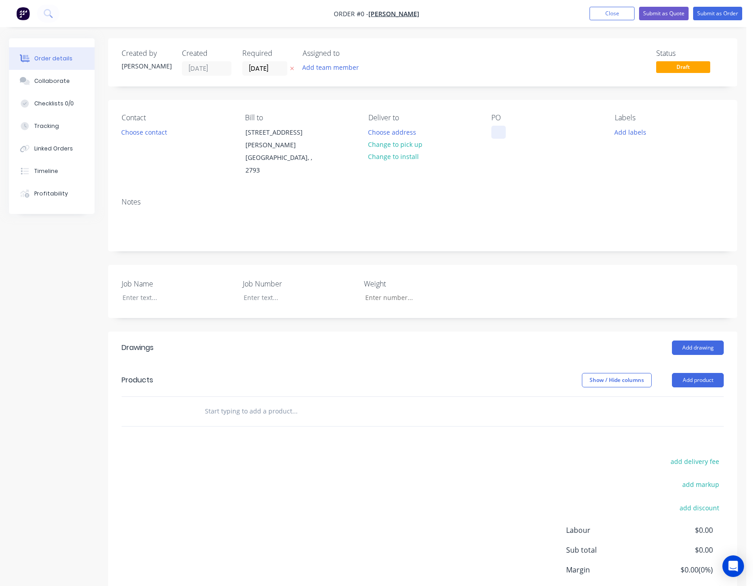
click at [501, 133] on div at bounding box center [498, 132] width 14 height 13
click at [126, 275] on div "Order details Collaborate Checklists 0/0 Tracking Linked Orders Timeline Profit…" at bounding box center [373, 347] width 746 height 618
click at [705, 373] on button "Add product" at bounding box center [698, 380] width 52 height 14
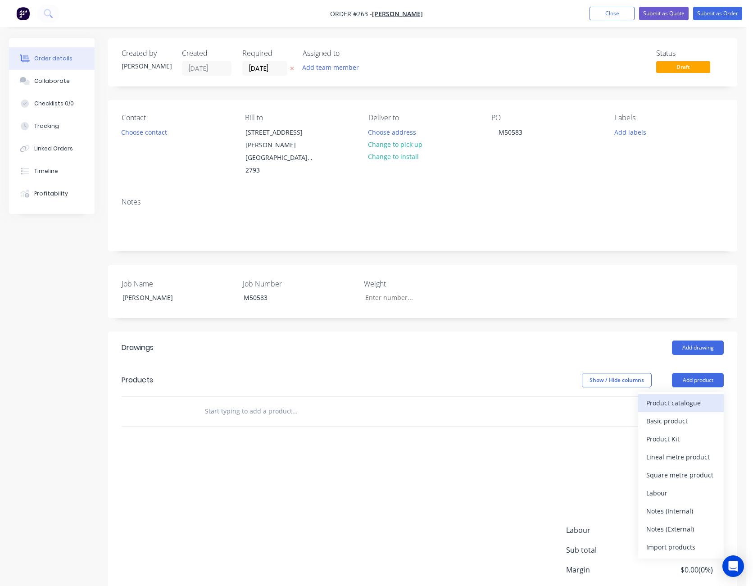
click at [686, 396] on div "Product catalogue" at bounding box center [680, 402] width 69 height 13
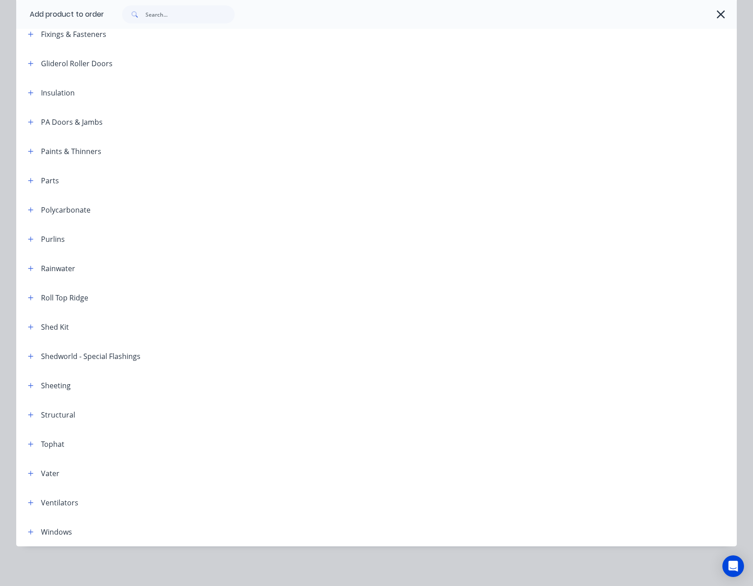
scroll to position [60, 0]
drag, startPoint x: 28, startPoint y: 385, endPoint x: 32, endPoint y: 390, distance: 6.8
click at [28, 385] on icon "button" at bounding box center [30, 385] width 5 height 5
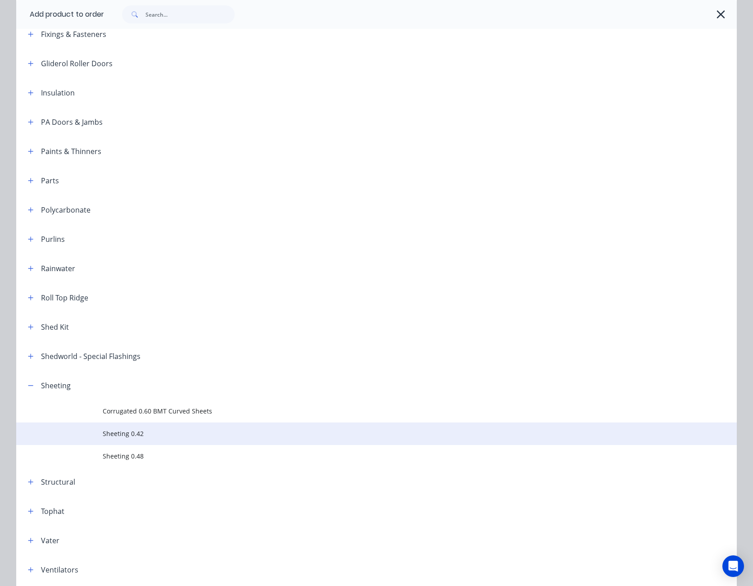
click at [104, 432] on span "Sheeting 0.42" at bounding box center [356, 433] width 507 height 9
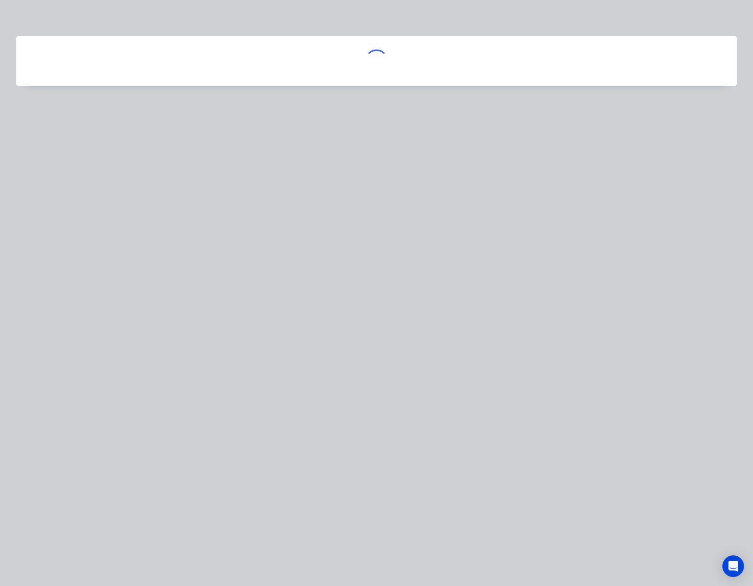
scroll to position [0, 0]
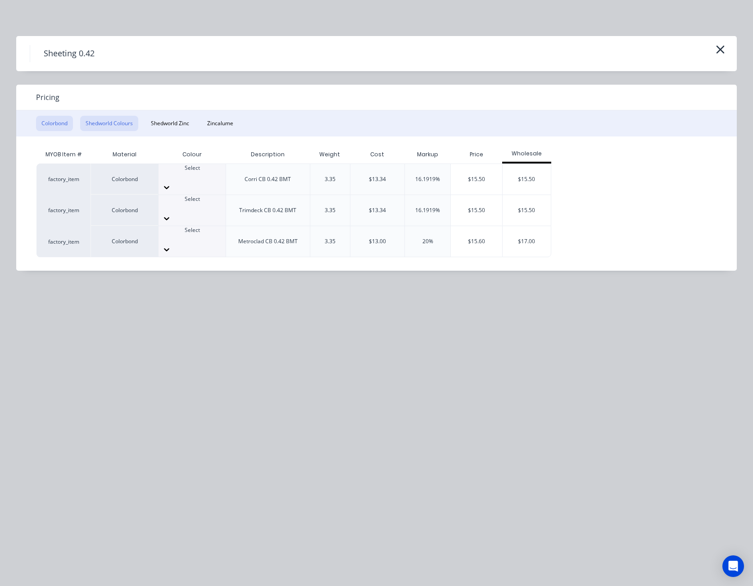
click at [135, 123] on button "Shedworld Colours" at bounding box center [109, 123] width 58 height 15
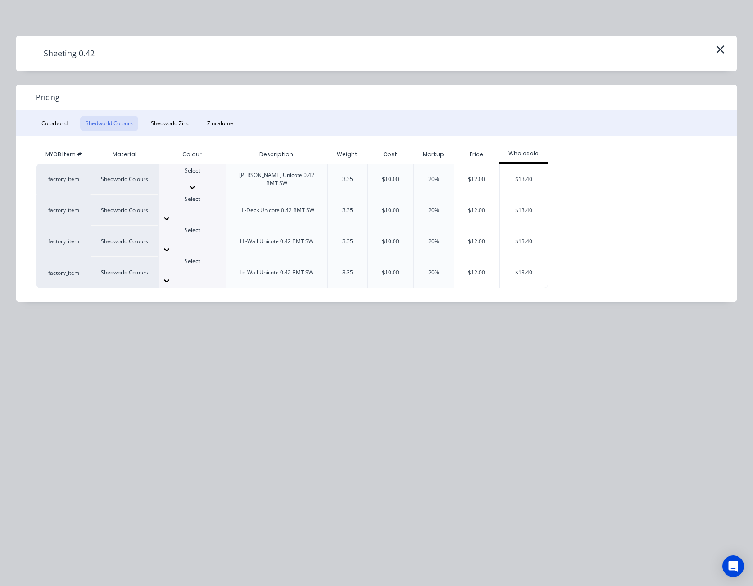
click at [215, 183] on div at bounding box center [191, 187] width 67 height 9
click at [484, 172] on div "$12.00" at bounding box center [476, 179] width 45 height 31
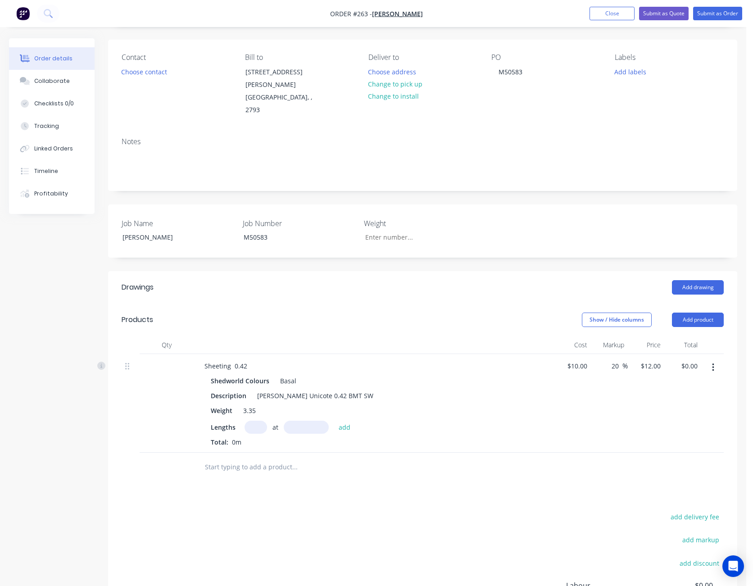
click at [256, 421] on input "text" at bounding box center [255, 427] width 23 height 13
type input "3"
type input "620"
click at [334, 421] on button "add" at bounding box center [344, 427] width 21 height 12
type input "$22.32"
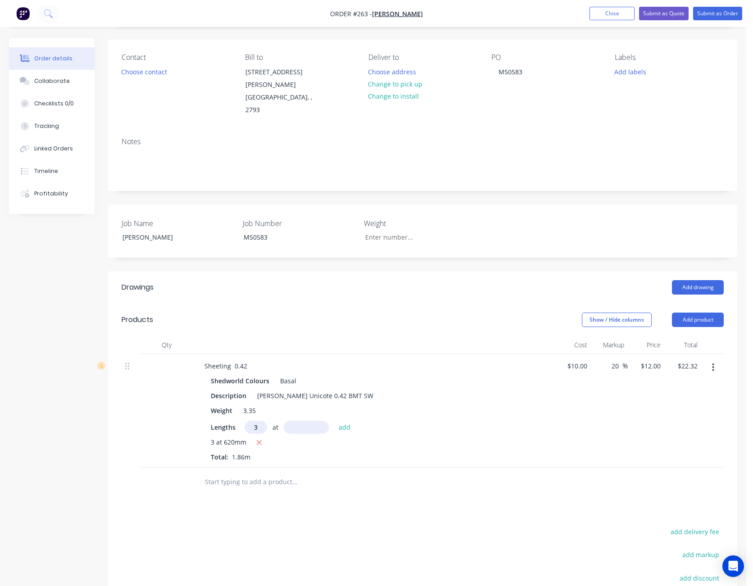
type input "3"
type input "520"
click at [334, 421] on button "add" at bounding box center [344, 427] width 21 height 12
type input "$41.04"
type input "1"
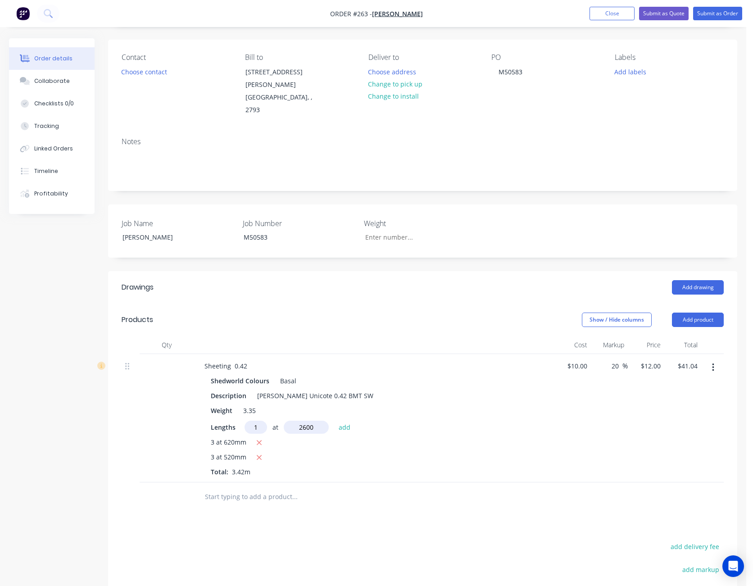
type input "2600"
click at [334, 421] on button "add" at bounding box center [344, 427] width 21 height 12
type input "$72.24"
click at [708, 312] on button "Add product" at bounding box center [698, 319] width 52 height 14
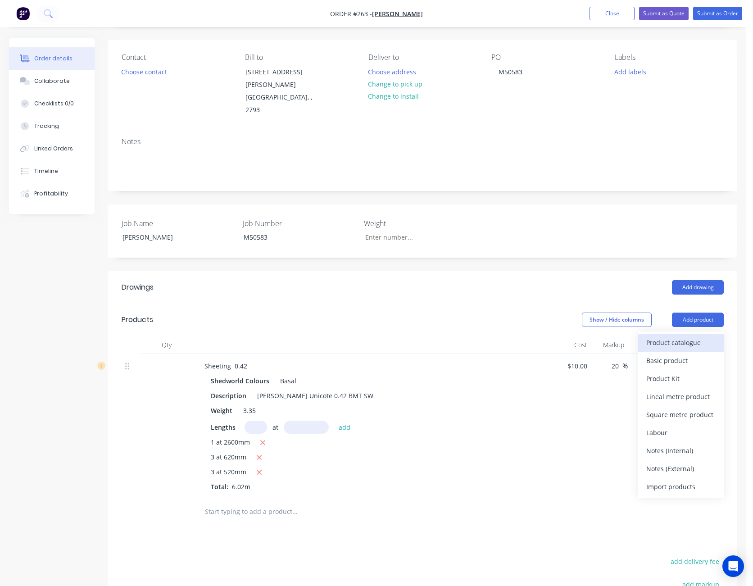
click at [703, 336] on div "Product catalogue" at bounding box center [680, 342] width 69 height 13
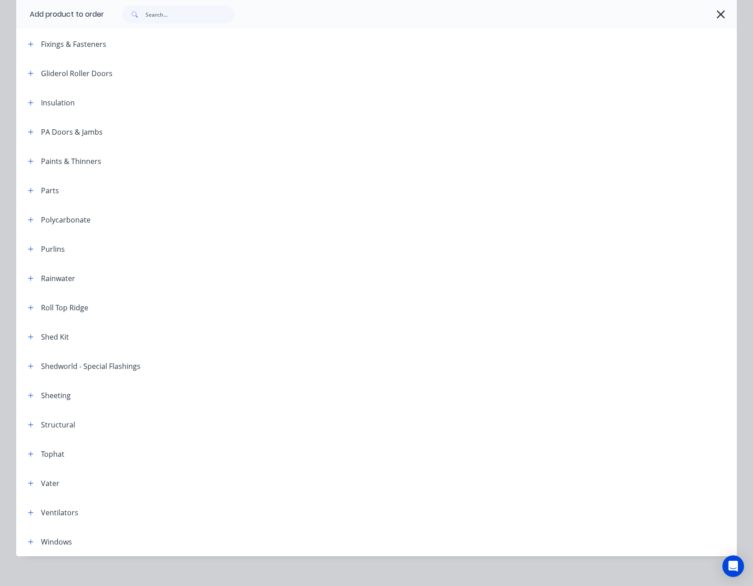
scroll to position [343, 0]
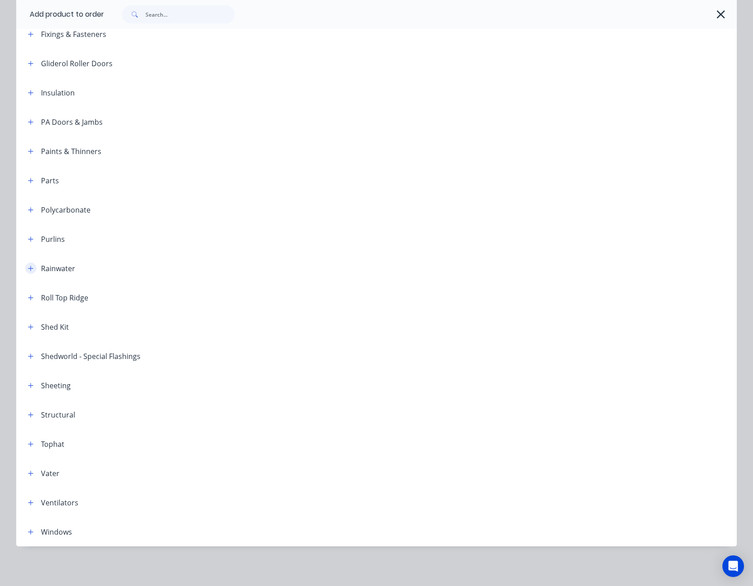
click at [30, 268] on icon "button" at bounding box center [30, 268] width 5 height 5
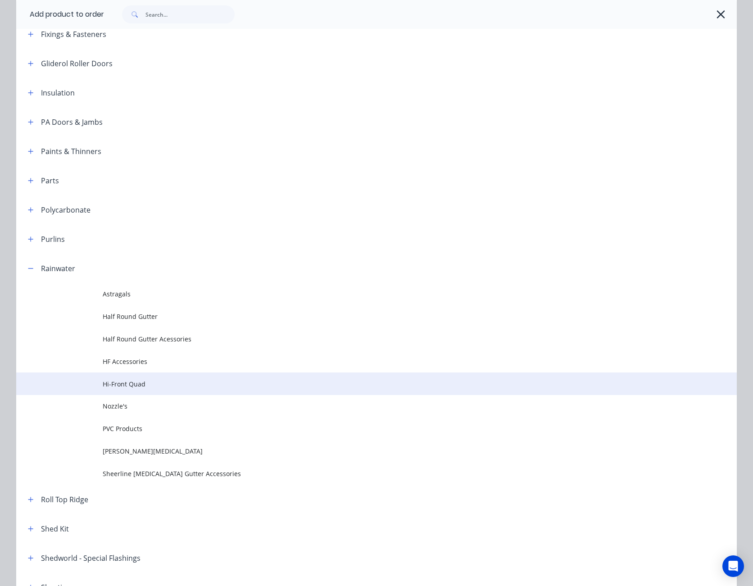
click at [122, 385] on span "Hi-Front Quad" at bounding box center [356, 383] width 507 height 9
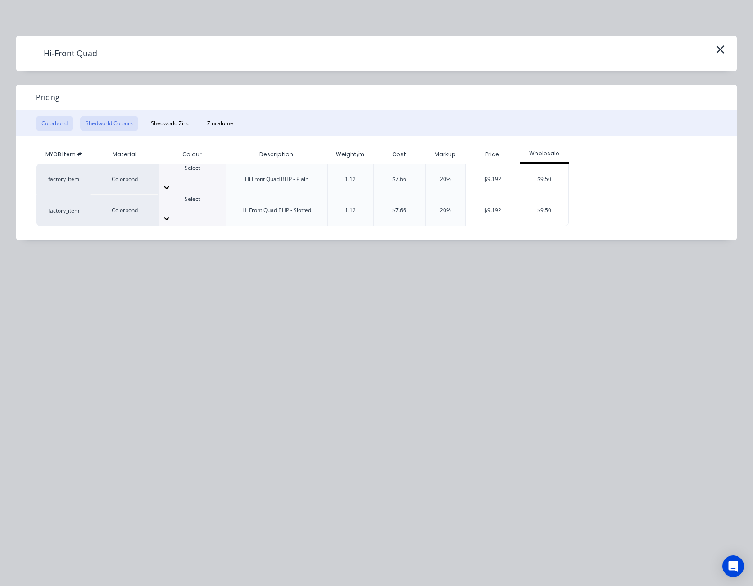
click at [119, 124] on button "Shedworld Colours" at bounding box center [109, 123] width 58 height 15
click at [210, 180] on div at bounding box center [191, 187] width 67 height 14
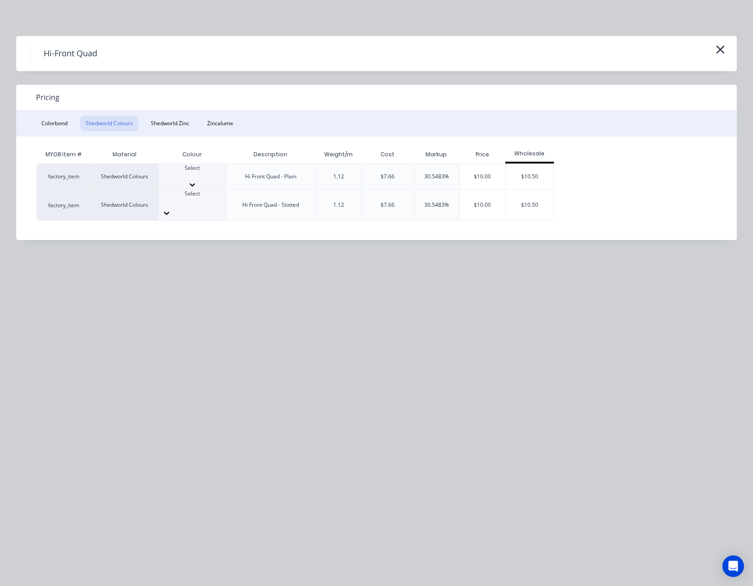
click at [470, 175] on div "$10.00" at bounding box center [482, 179] width 45 height 31
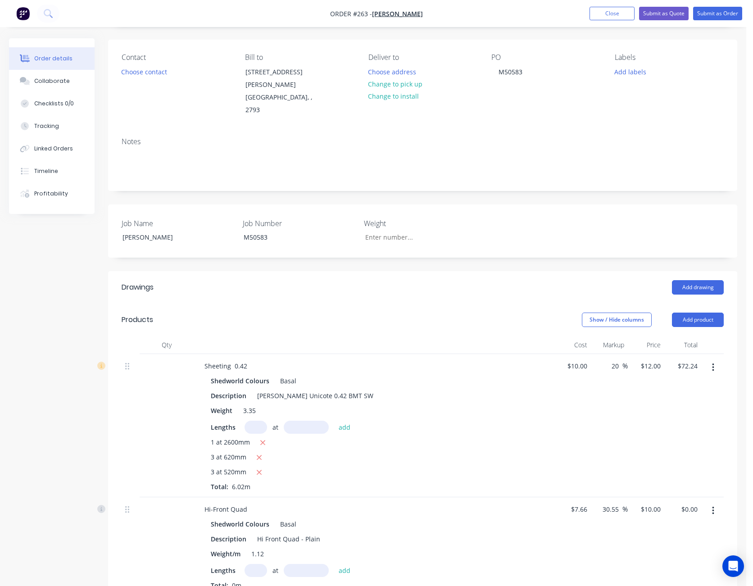
click at [257, 564] on input "text" at bounding box center [255, 570] width 23 height 13
type input "2"
type input "4300"
click at [334, 564] on button "add" at bounding box center [344, 570] width 21 height 12
type input "$86.00"
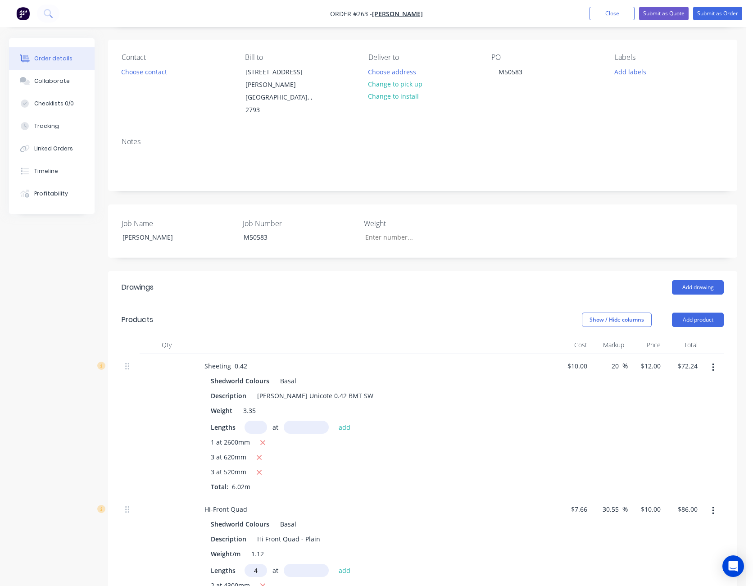
type input "4"
type input "3740"
click at [334, 564] on button "add" at bounding box center [344, 570] width 21 height 12
type input "$235.60"
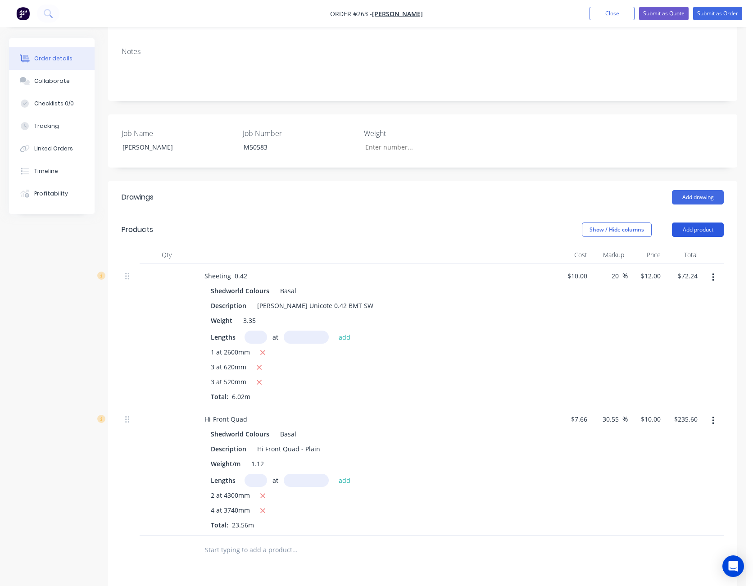
click at [685, 222] on button "Add product" at bounding box center [698, 229] width 52 height 14
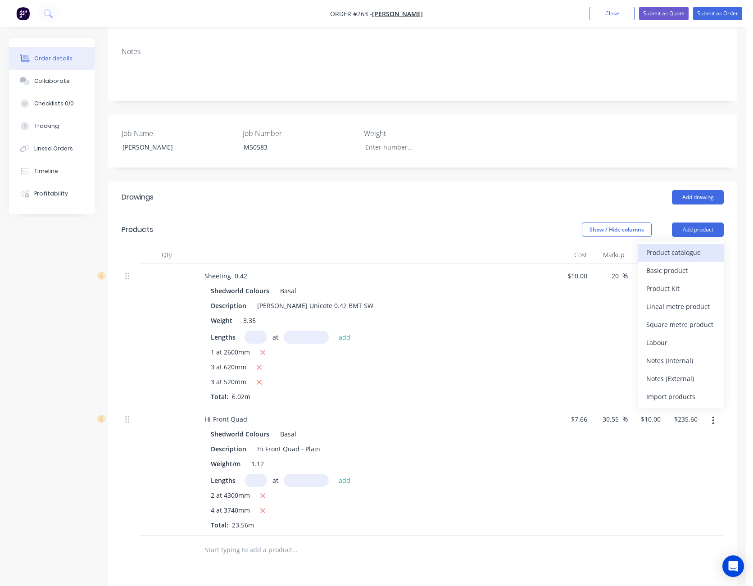
click at [692, 244] on button "Product catalogue" at bounding box center [681, 253] width 86 height 18
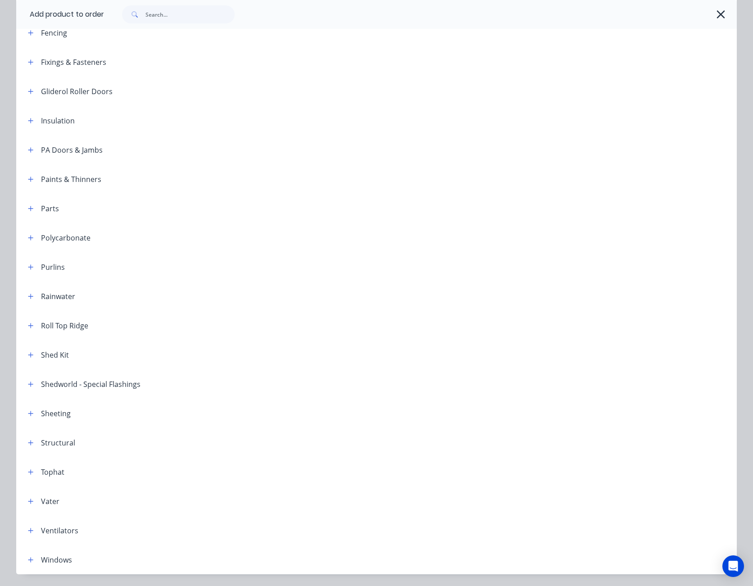
scroll to position [315, 0]
click at [30, 297] on icon "button" at bounding box center [30, 296] width 5 height 6
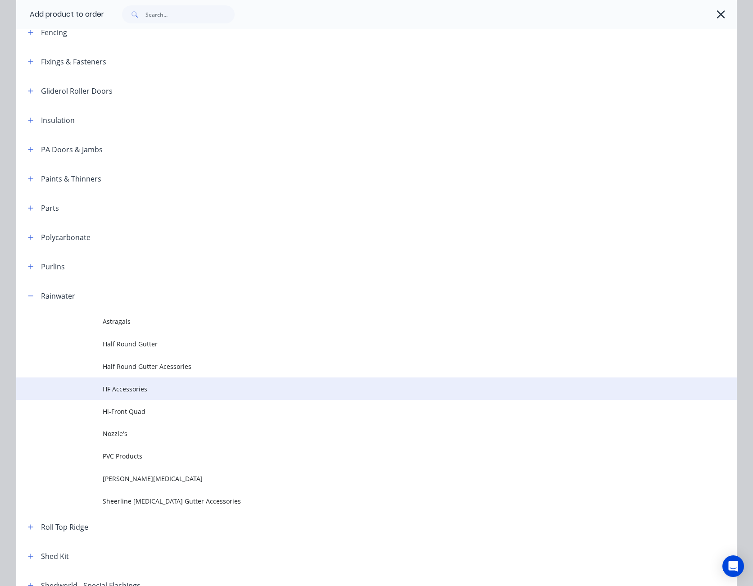
click at [129, 395] on td "HF Accessories" at bounding box center [420, 388] width 634 height 23
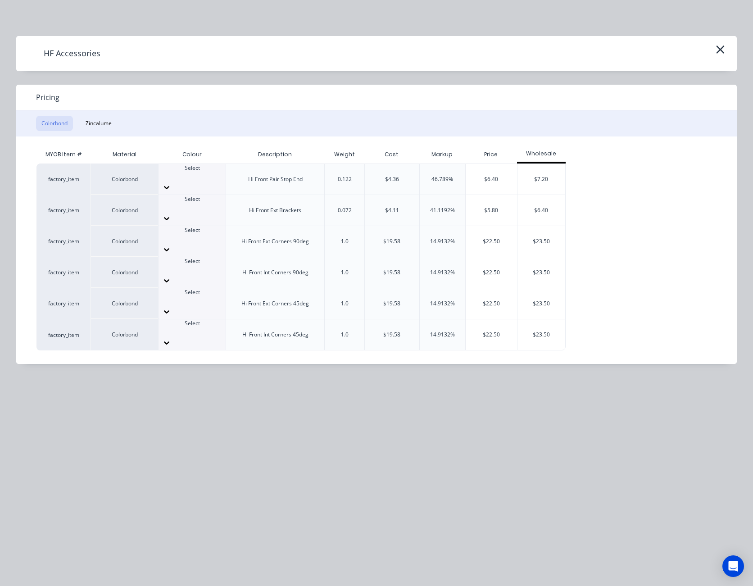
click at [208, 199] on div "Select" at bounding box center [191, 203] width 67 height 16
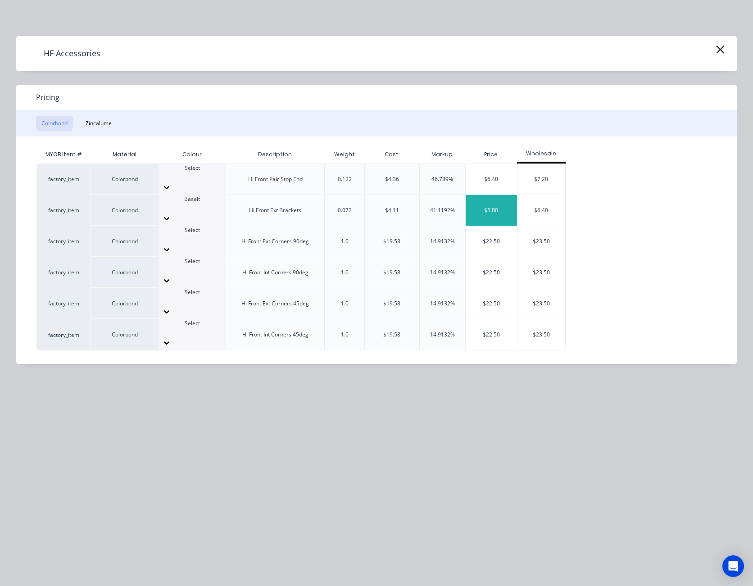
click at [499, 197] on div "$5.80" at bounding box center [491, 210] width 51 height 31
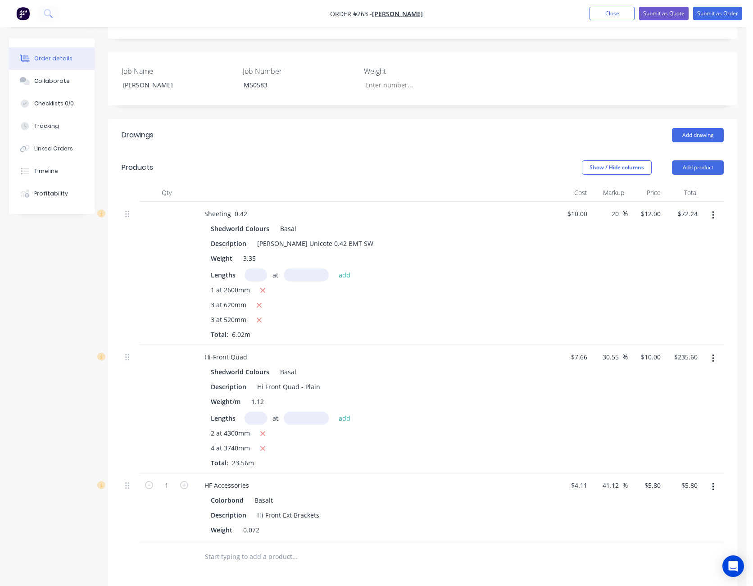
scroll to position [285, 0]
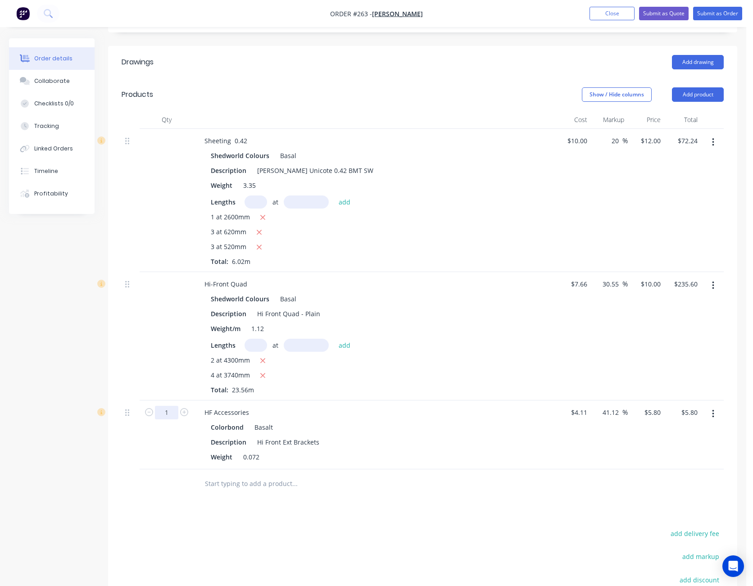
click at [166, 406] on input "1" at bounding box center [166, 413] width 23 height 14
type input "26"
type input "$150.80"
click at [687, 87] on button "Add product" at bounding box center [698, 94] width 52 height 14
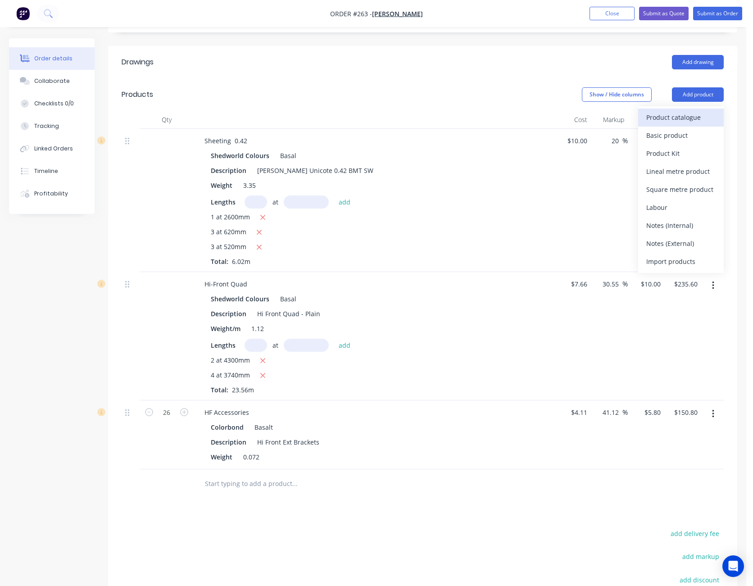
click at [684, 111] on div "Product catalogue" at bounding box center [680, 117] width 69 height 13
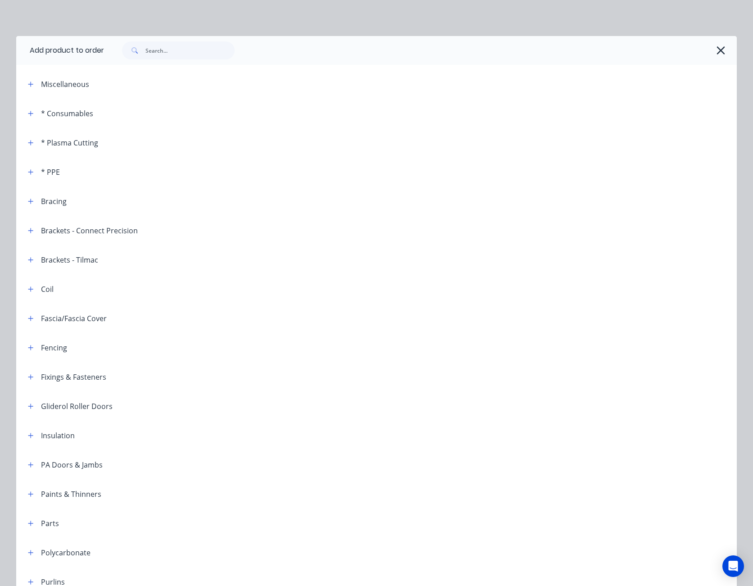
scroll to position [135, 0]
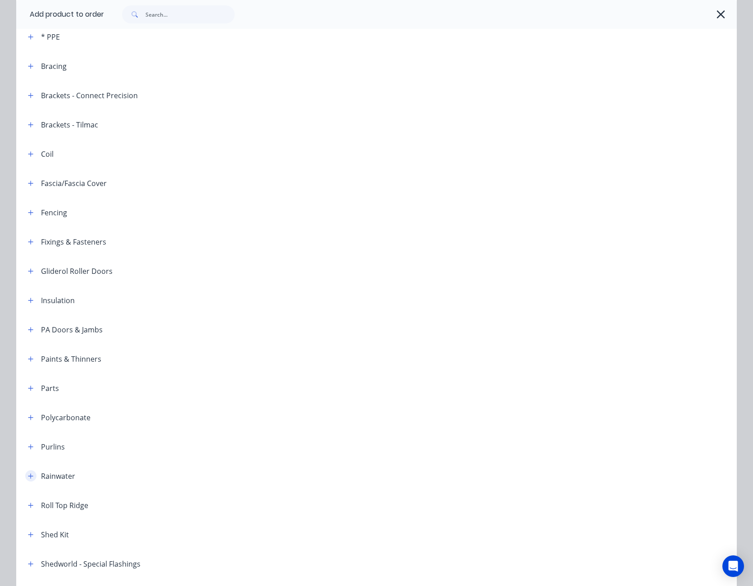
click at [31, 476] on button "button" at bounding box center [30, 475] width 11 height 11
click at [30, 477] on icon "button" at bounding box center [30, 476] width 5 height 6
click at [713, 17] on button "button" at bounding box center [720, 14] width 14 height 14
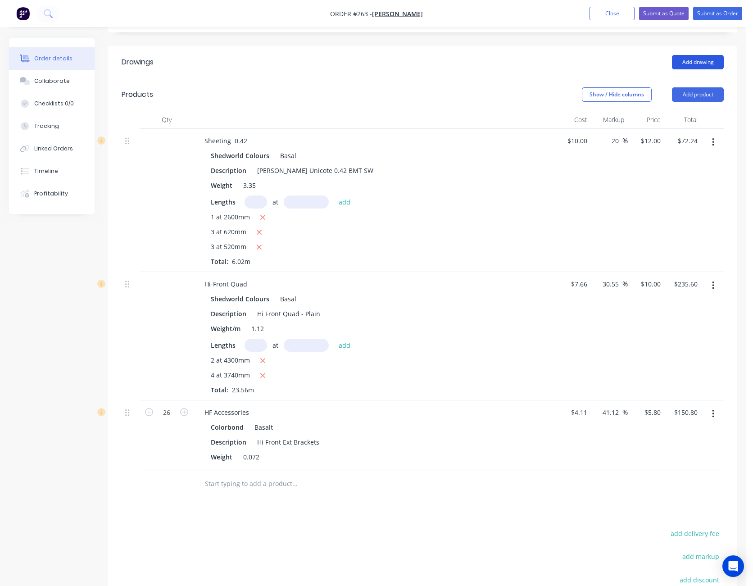
click at [701, 55] on button "Add drawing" at bounding box center [698, 62] width 52 height 14
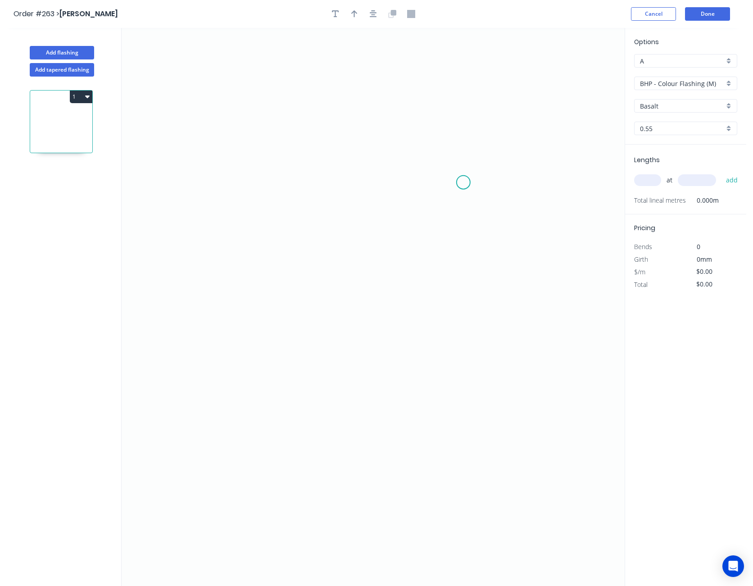
click at [463, 182] on icon "0" at bounding box center [373, 307] width 503 height 558
click at [437, 154] on icon "0" at bounding box center [373, 307] width 503 height 558
click at [218, 166] on icon "0 ?" at bounding box center [373, 307] width 503 height 558
click at [222, 351] on icon "0 ? ?" at bounding box center [373, 307] width 503 height 558
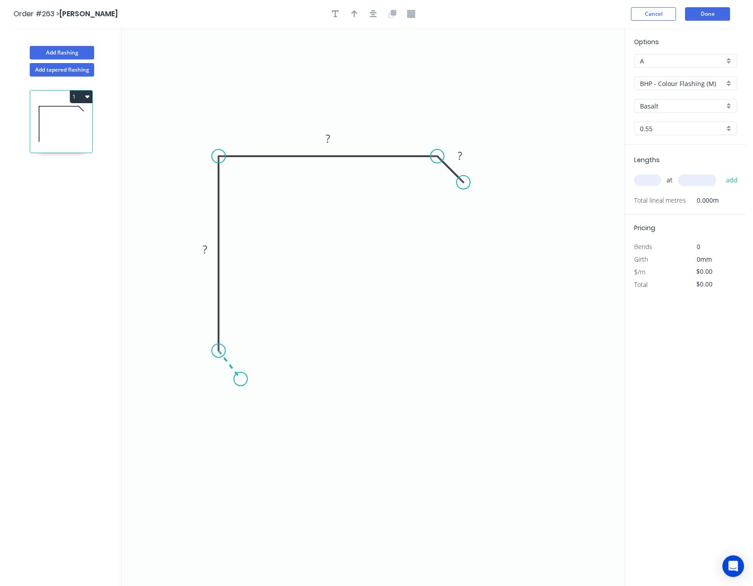
click at [240, 379] on icon "0 ? ? ?" at bounding box center [373, 307] width 503 height 558
click at [240, 379] on circle at bounding box center [241, 379] width 14 height 14
click at [226, 374] on rect at bounding box center [219, 369] width 18 height 13
type input "$14.86"
click at [676, 84] on input "BHP - Colour Flashing (M)" at bounding box center [682, 83] width 84 height 9
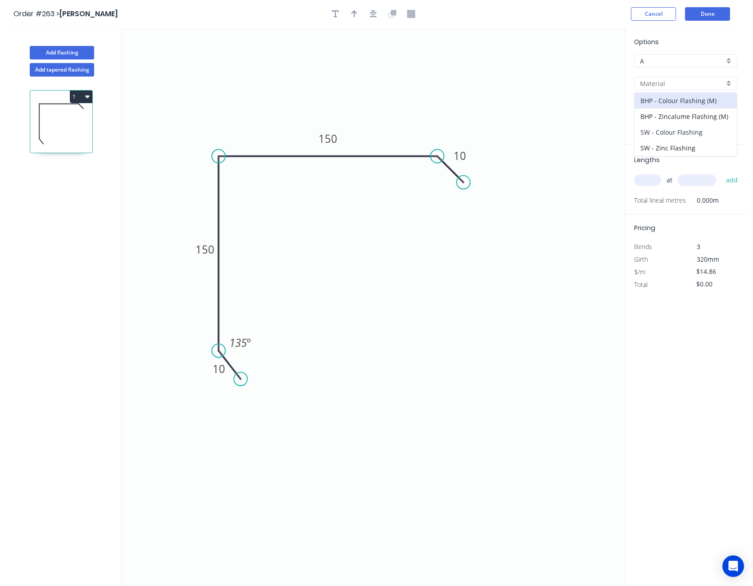
click at [675, 126] on div "SW - Colour Flashing" at bounding box center [685, 132] width 102 height 16
type input "SW - Colour Flashing"
click at [679, 104] on input "Basalt" at bounding box center [682, 105] width 84 height 9
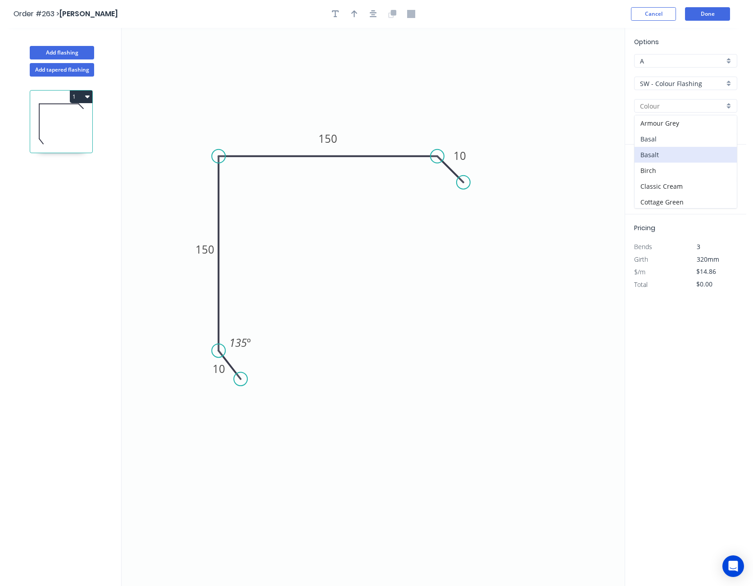
click at [662, 141] on div "Basal" at bounding box center [685, 139] width 102 height 16
type input "Basal"
click at [649, 180] on input "text" at bounding box center [647, 180] width 27 height 12
type input "6"
type input "3100"
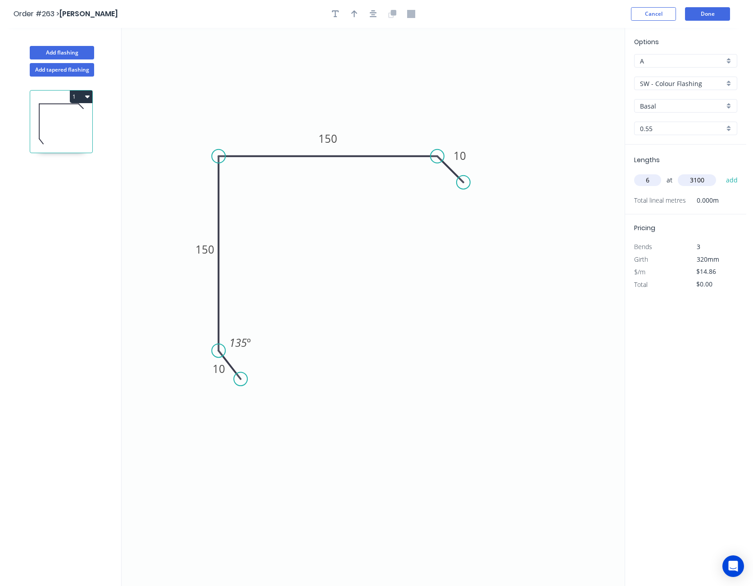
click at [721, 172] on button "add" at bounding box center [731, 179] width 21 height 15
type input "$276.40"
click at [713, 15] on button "Done" at bounding box center [707, 14] width 45 height 14
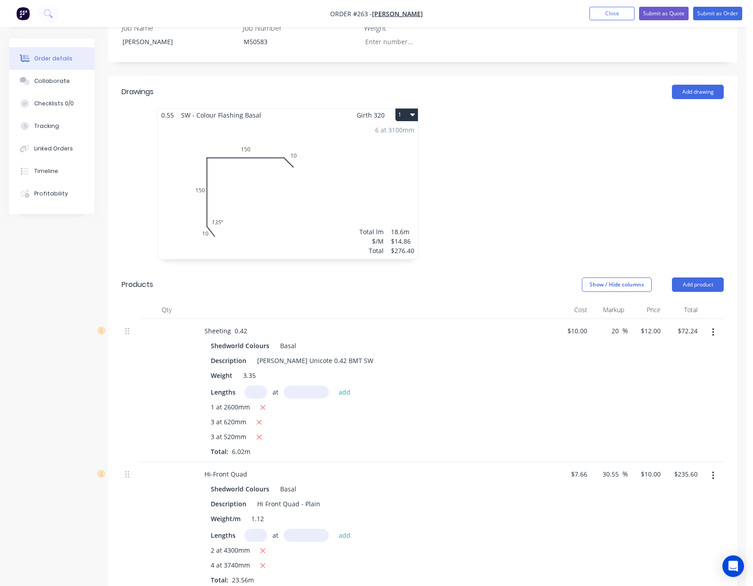
scroll to position [225, 0]
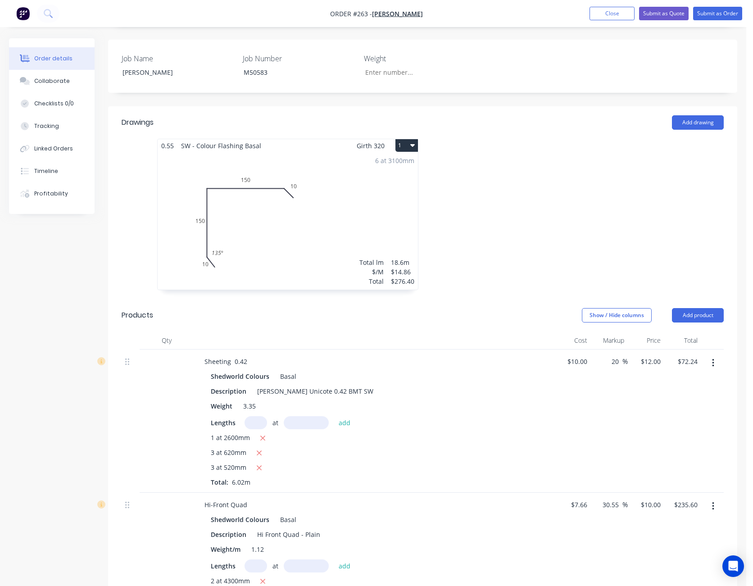
click at [402, 192] on div "6 at 3100mm Total lm $/M Total 18.6m $14.86 $276.40" at bounding box center [288, 220] width 260 height 137
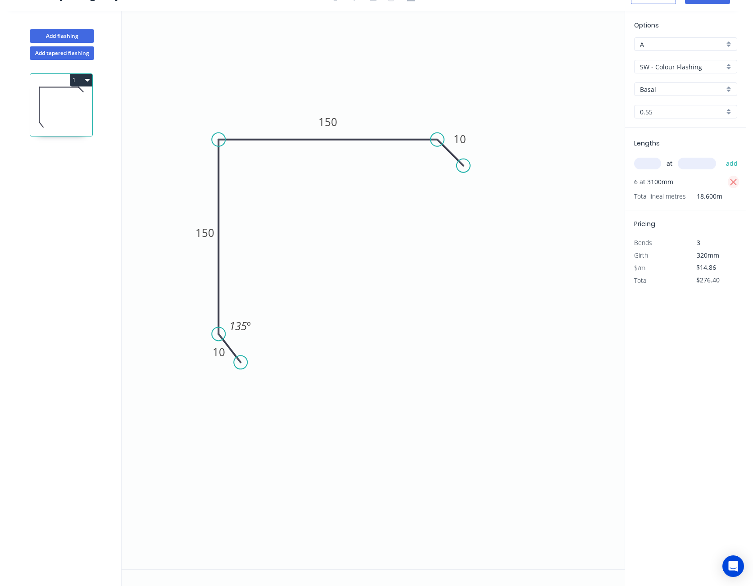
click at [732, 182] on icon "button" at bounding box center [733, 182] width 8 height 11
type input "$0.00"
click at [645, 165] on input "text" at bounding box center [647, 164] width 27 height 12
type input "4"
type input "3100"
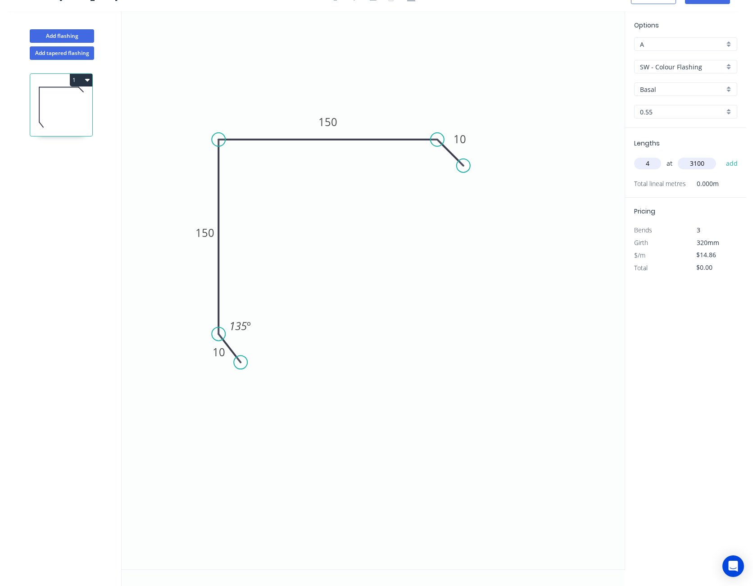
click at [721, 156] on button "add" at bounding box center [731, 163] width 21 height 15
type input "$184.26"
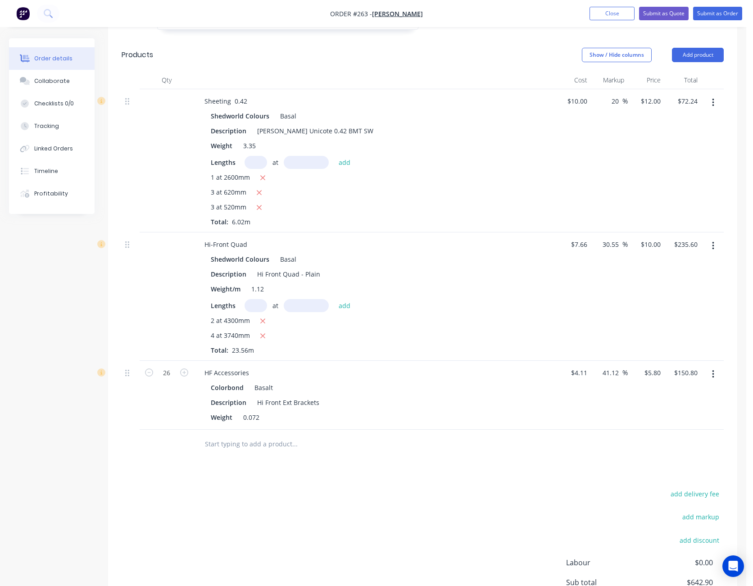
scroll to position [405, 0]
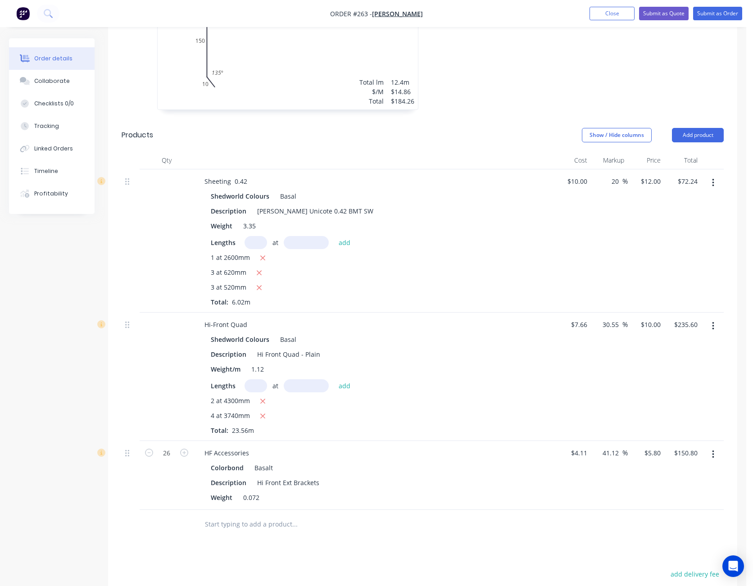
click at [713, 179] on icon "button" at bounding box center [713, 183] width 2 height 8
click at [689, 200] on div "Edit" at bounding box center [680, 206] width 69 height 13
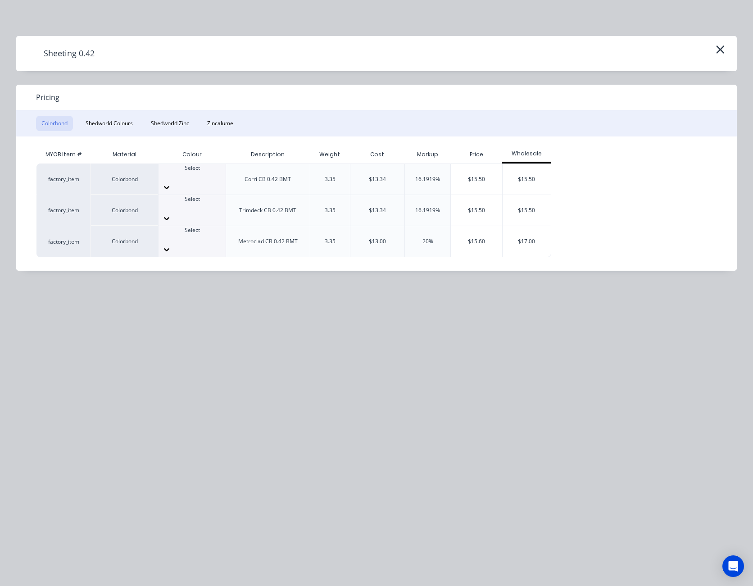
click at [171, 183] on icon at bounding box center [166, 187] width 9 height 9
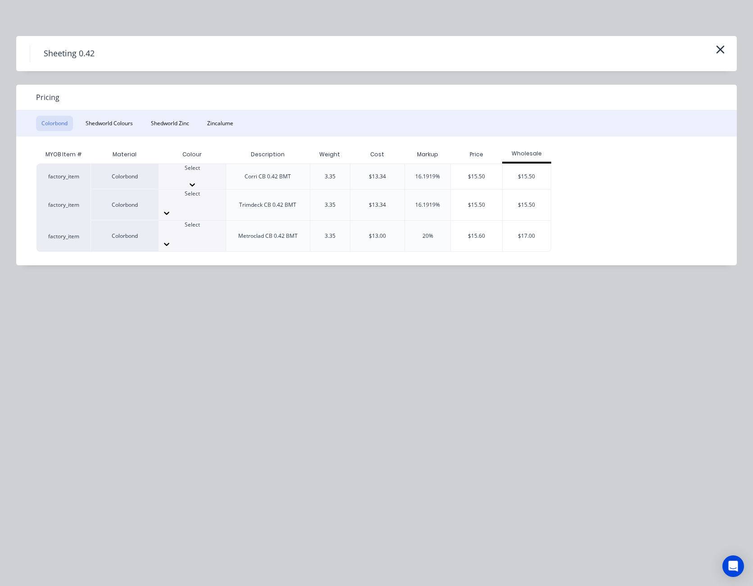
scroll to position [135, 0]
click at [132, 127] on button "Shedworld Colours" at bounding box center [109, 123] width 58 height 15
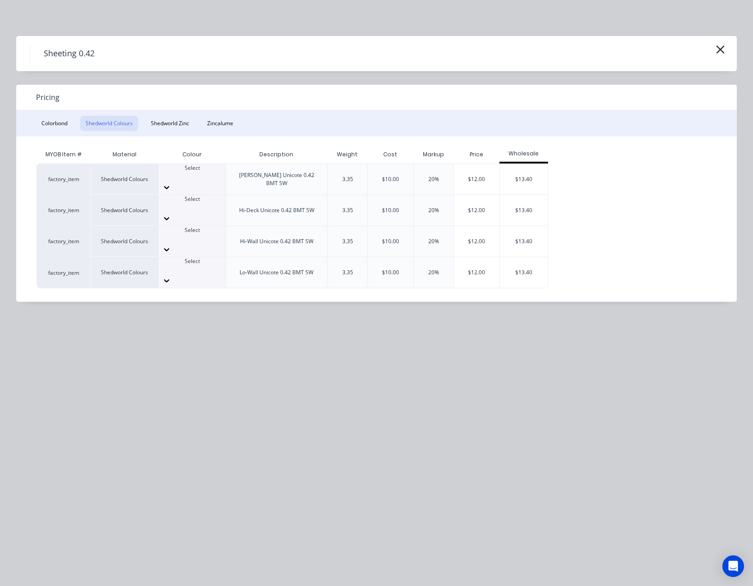
click at [222, 180] on div at bounding box center [191, 187] width 67 height 14
click at [473, 168] on div "$12.00" at bounding box center [476, 179] width 45 height 31
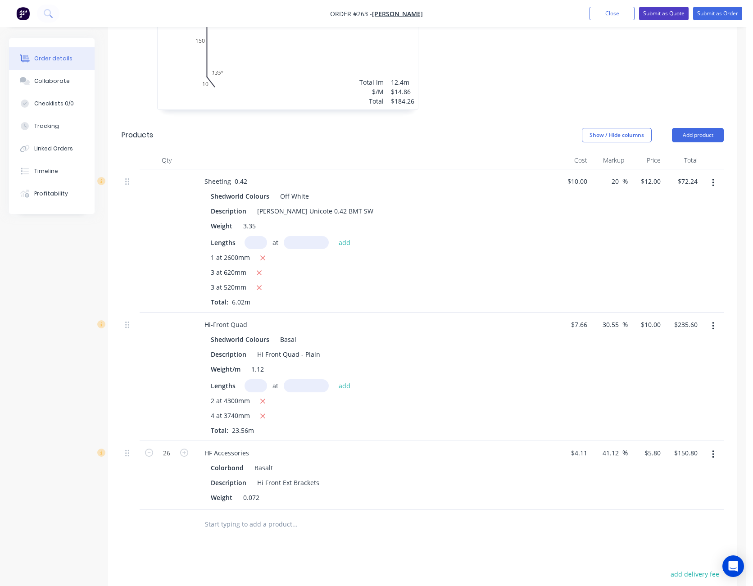
click at [674, 9] on button "Submit as Quote" at bounding box center [664, 14] width 50 height 14
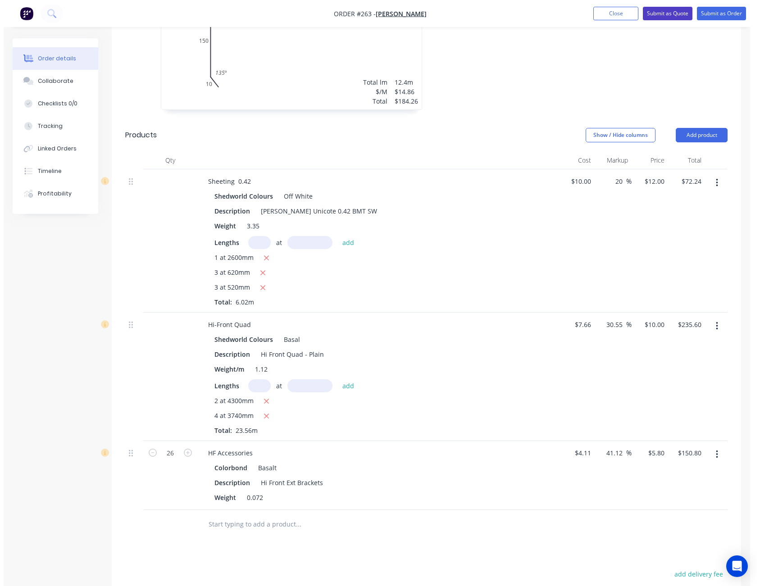
scroll to position [0, 0]
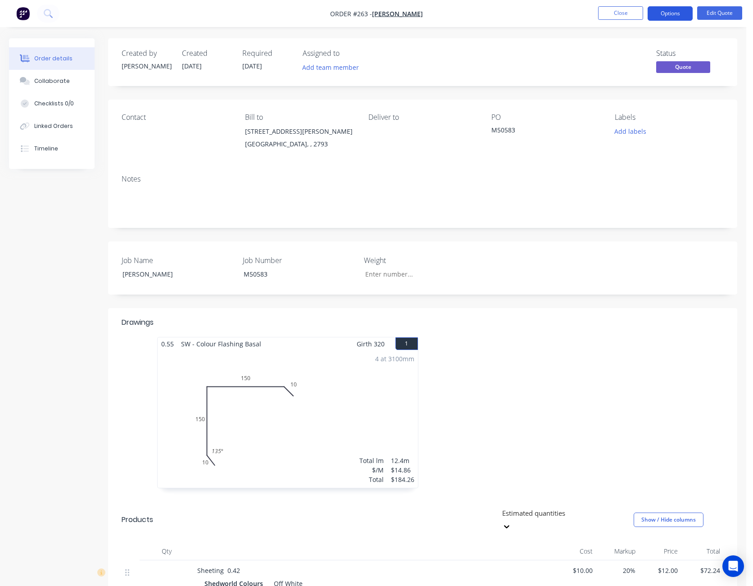
click at [676, 11] on button "Options" at bounding box center [669, 13] width 45 height 14
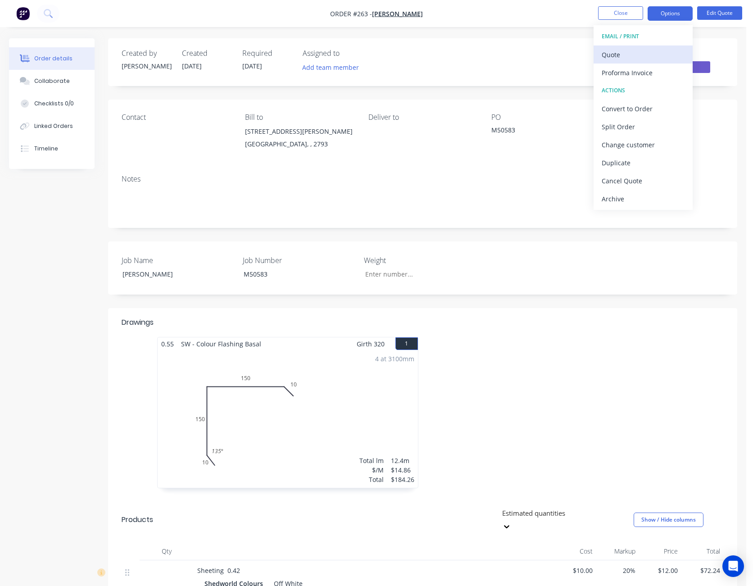
click at [659, 52] on div "Quote" at bounding box center [643, 54] width 83 height 13
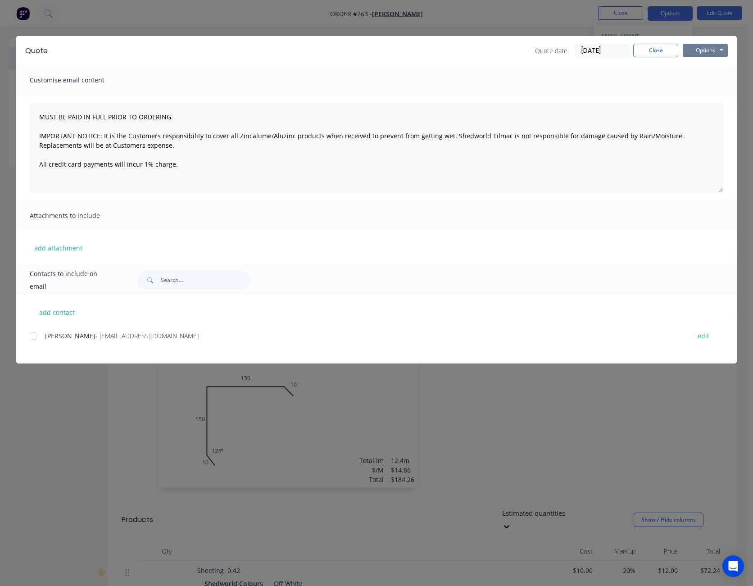
click at [691, 55] on button "Options" at bounding box center [705, 51] width 45 height 14
click at [702, 82] on button "Print" at bounding box center [712, 81] width 58 height 15
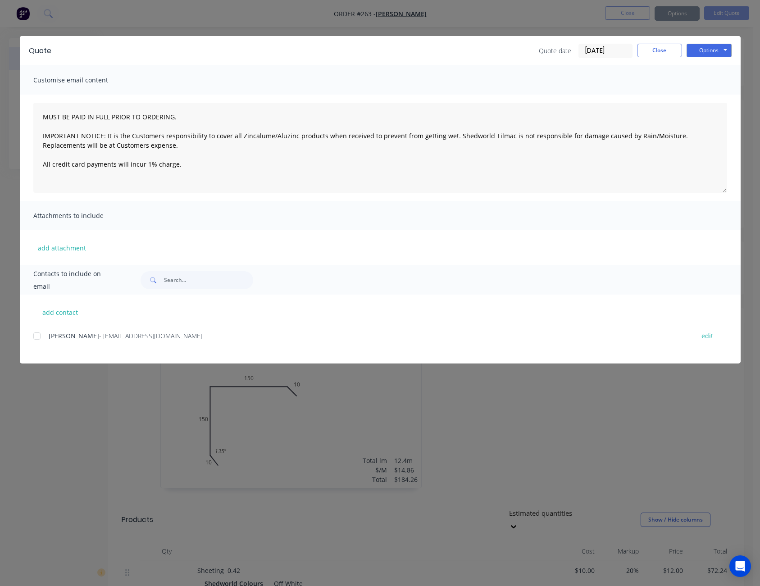
type textarea "MUST BE PAID IN FULL PRIOR TO ORDERING. IMPORTANT NOTICE: It is the Customers r…"
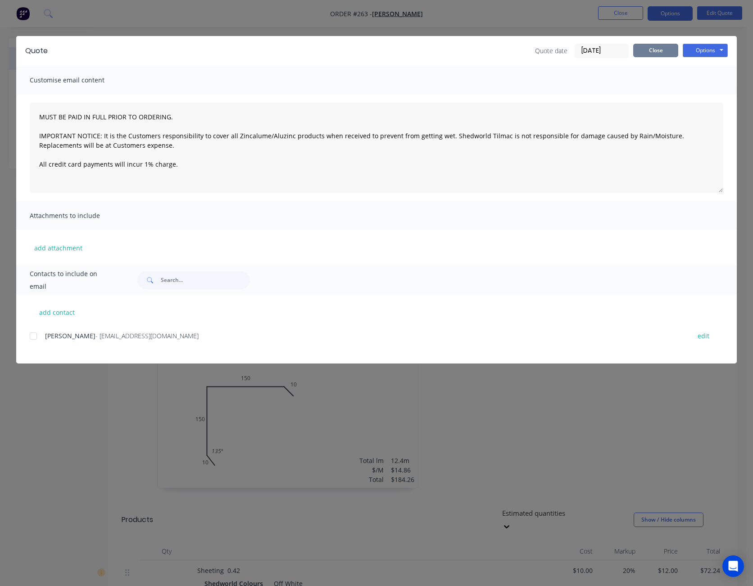
click at [658, 50] on button "Close" at bounding box center [655, 51] width 45 height 14
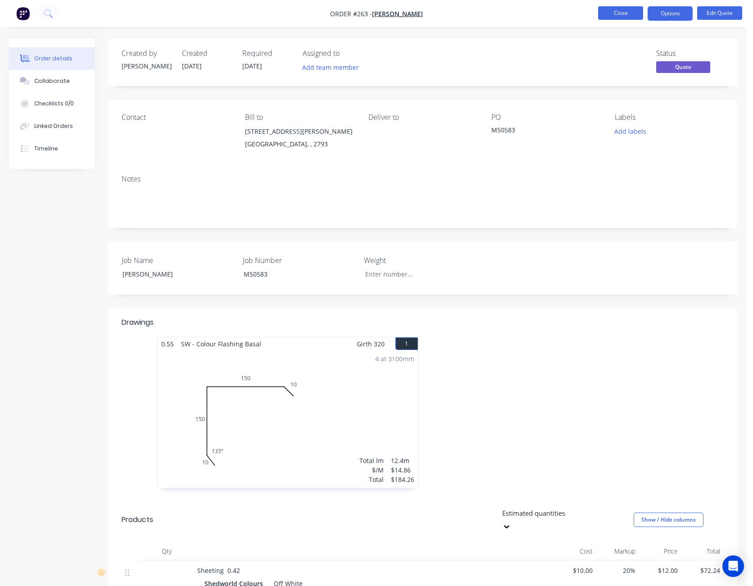
click at [628, 10] on button "Close" at bounding box center [620, 13] width 45 height 14
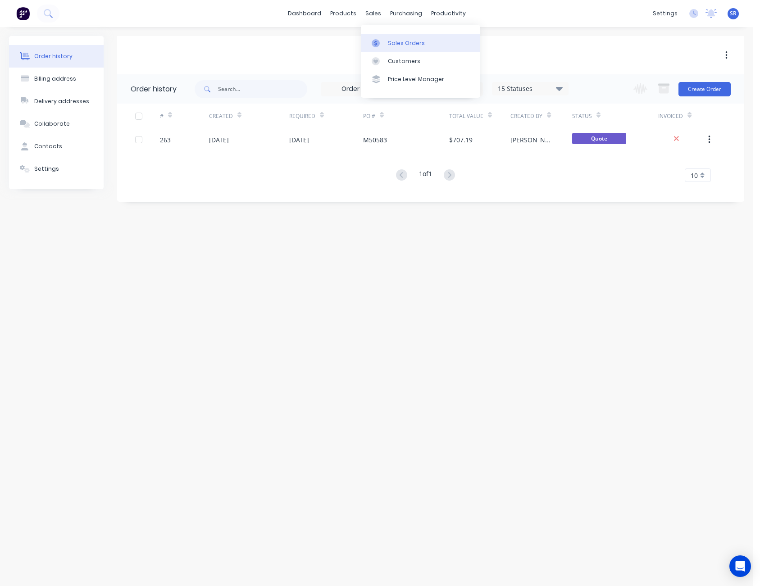
click at [391, 44] on div "Sales Orders" at bounding box center [406, 43] width 37 height 8
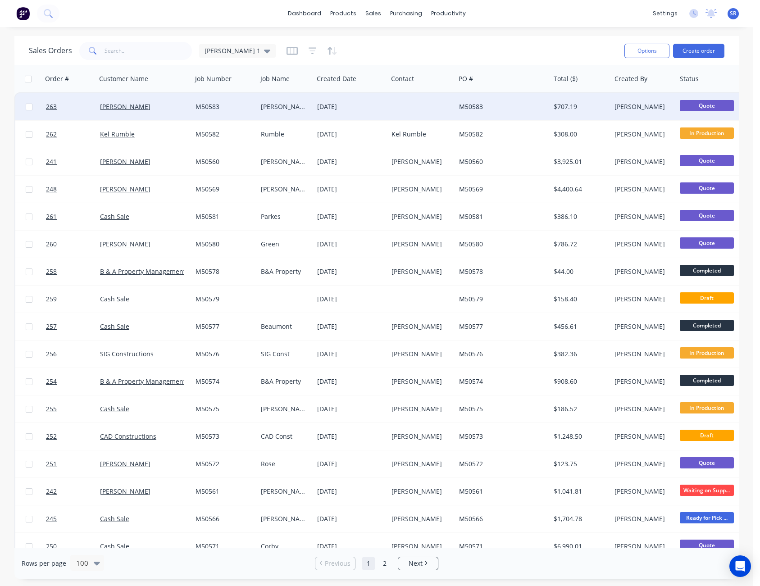
click at [503, 107] on div "M50583" at bounding box center [500, 106] width 83 height 9
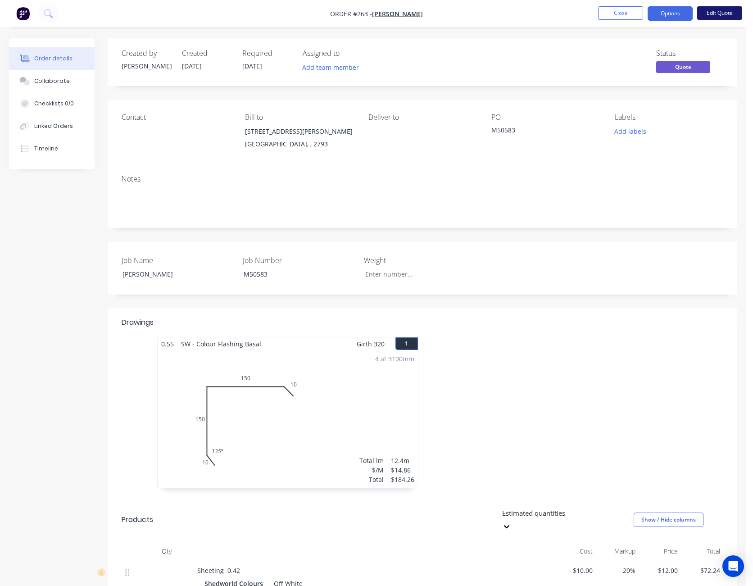
click at [715, 15] on button "Edit Quote" at bounding box center [719, 13] width 45 height 14
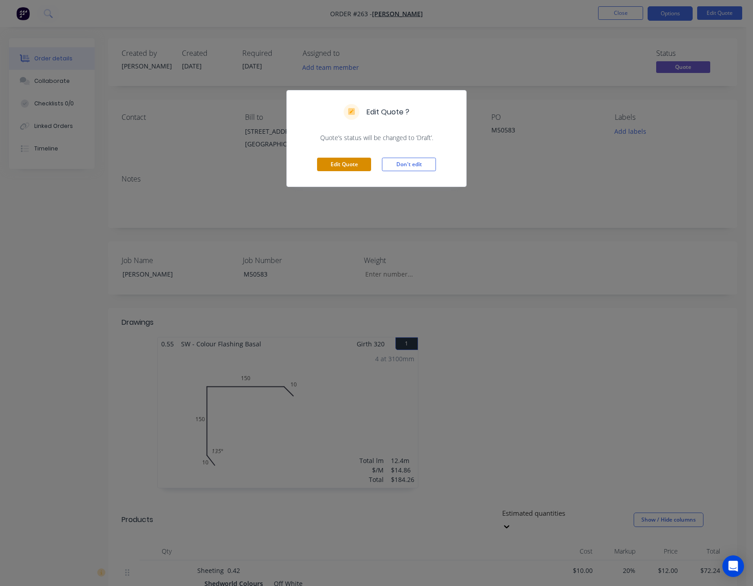
click at [346, 162] on button "Edit Quote" at bounding box center [344, 165] width 54 height 14
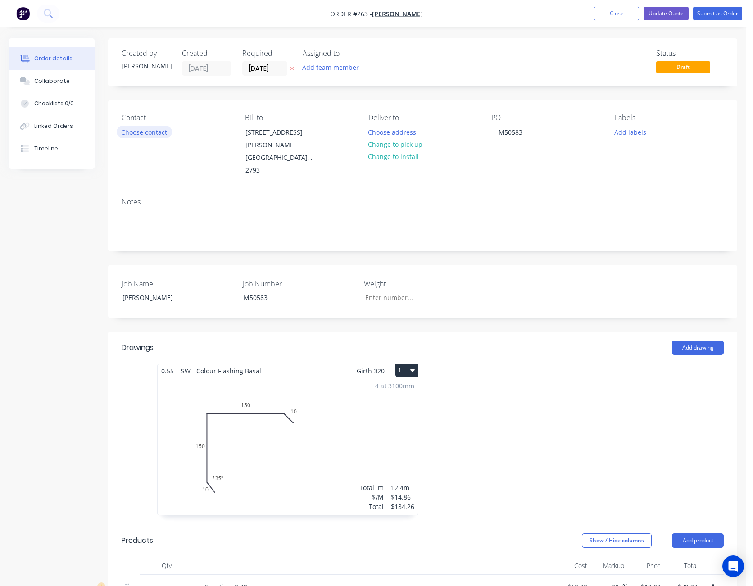
click at [156, 130] on button "Choose contact" at bounding box center [144, 132] width 55 height 12
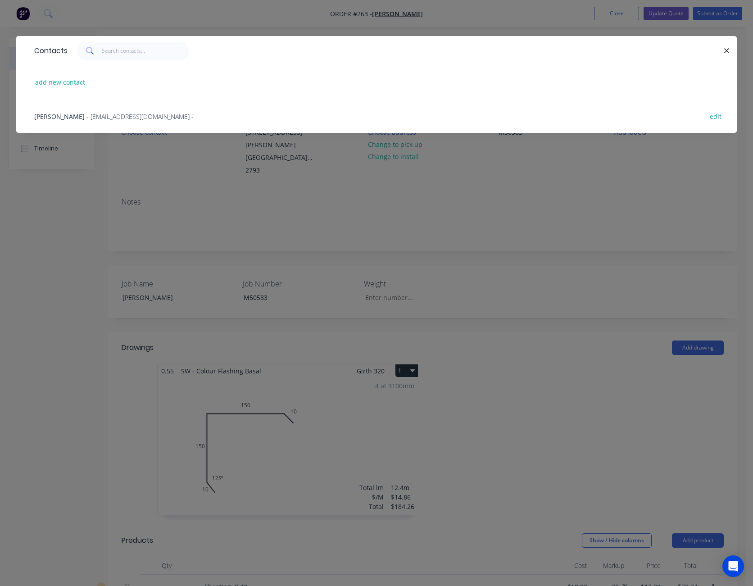
click at [105, 117] on span "- [EMAIL_ADDRESS][DOMAIN_NAME] -" at bounding box center [139, 116] width 107 height 9
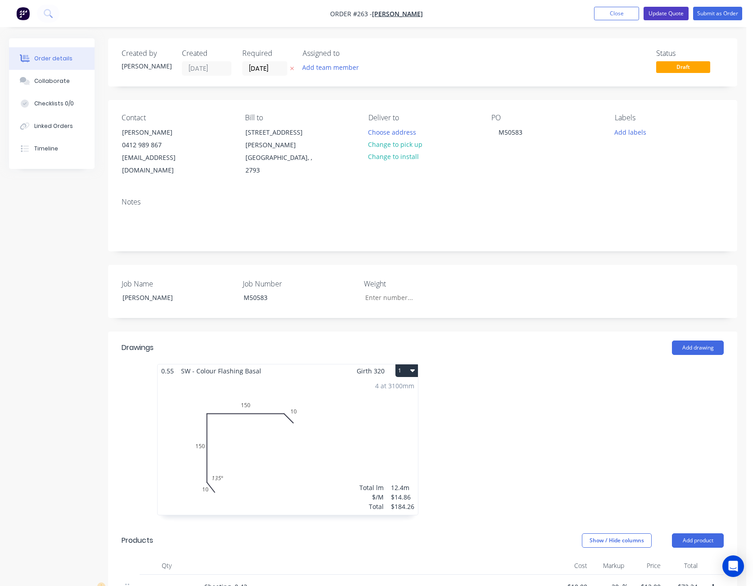
click at [675, 13] on button "Update Quote" at bounding box center [665, 14] width 45 height 14
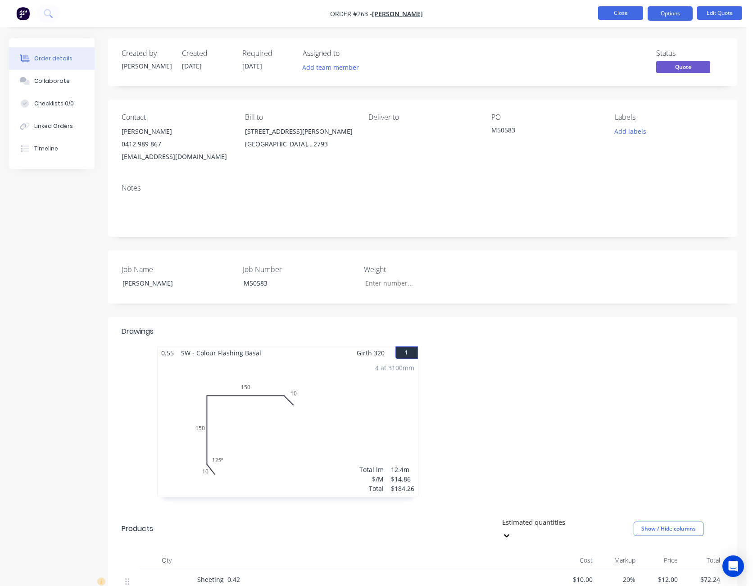
click at [624, 14] on button "Close" at bounding box center [620, 13] width 45 height 14
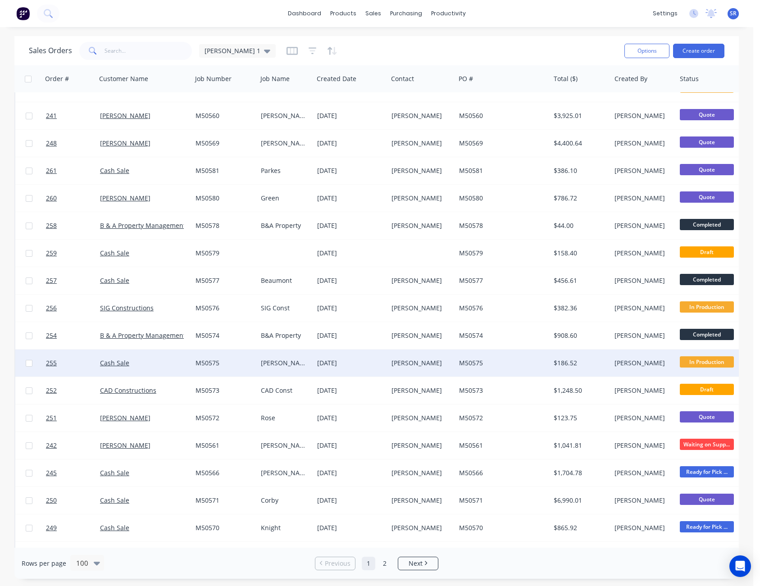
scroll to position [135, 0]
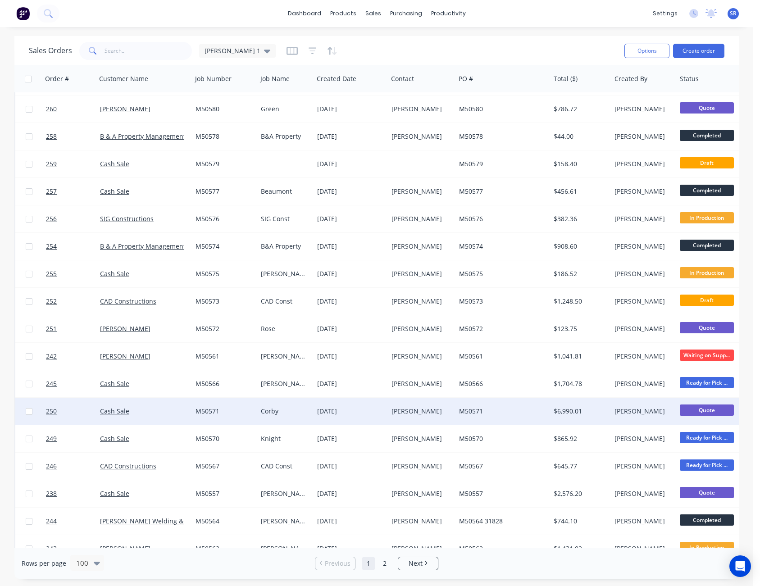
click at [242, 417] on div "M50571" at bounding box center [224, 411] width 65 height 27
click at [307, 414] on div "Corby" at bounding box center [284, 411] width 47 height 9
click at [371, 412] on div "[DATE]" at bounding box center [350, 411] width 67 height 9
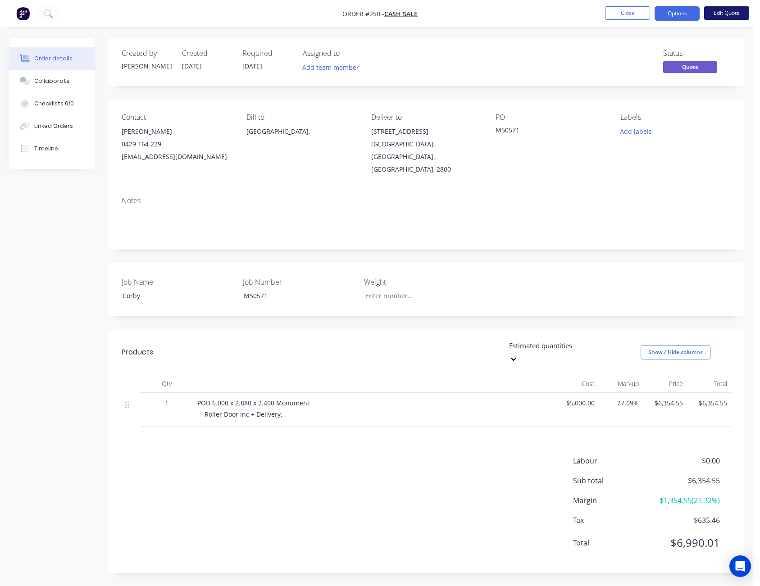
click at [728, 15] on button "Edit Quote" at bounding box center [726, 13] width 45 height 14
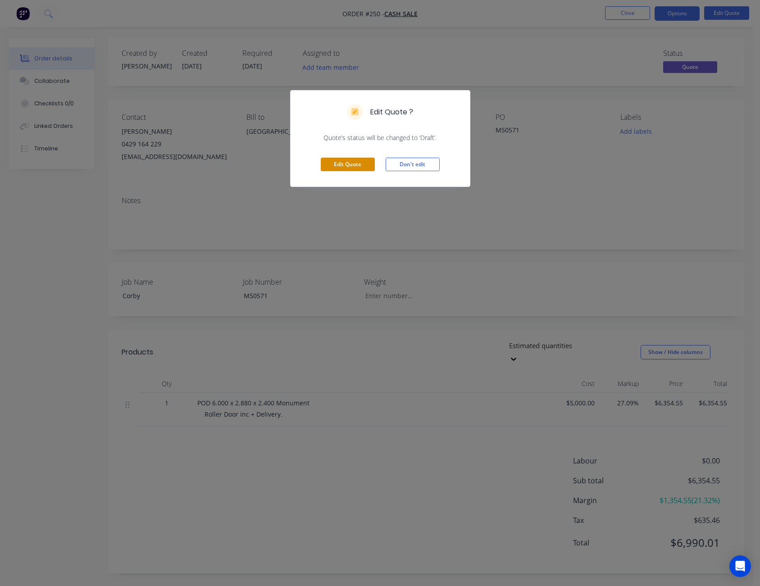
click at [335, 164] on button "Edit Quote" at bounding box center [348, 165] width 54 height 14
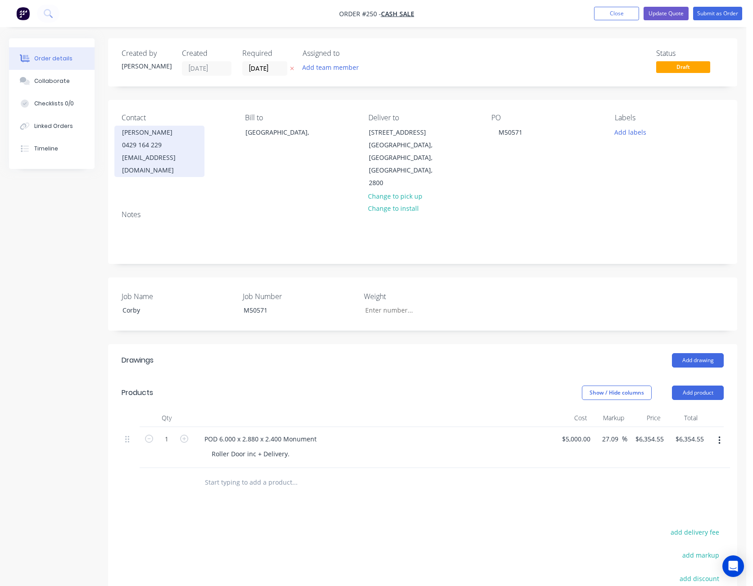
click at [159, 130] on div "[PERSON_NAME]" at bounding box center [159, 132] width 75 height 13
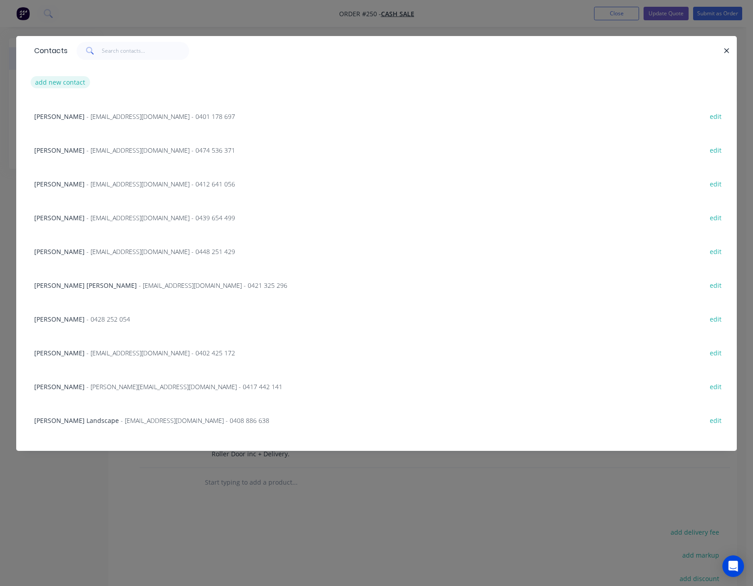
click at [81, 84] on button "add new contact" at bounding box center [60, 82] width 59 height 12
select select "AU"
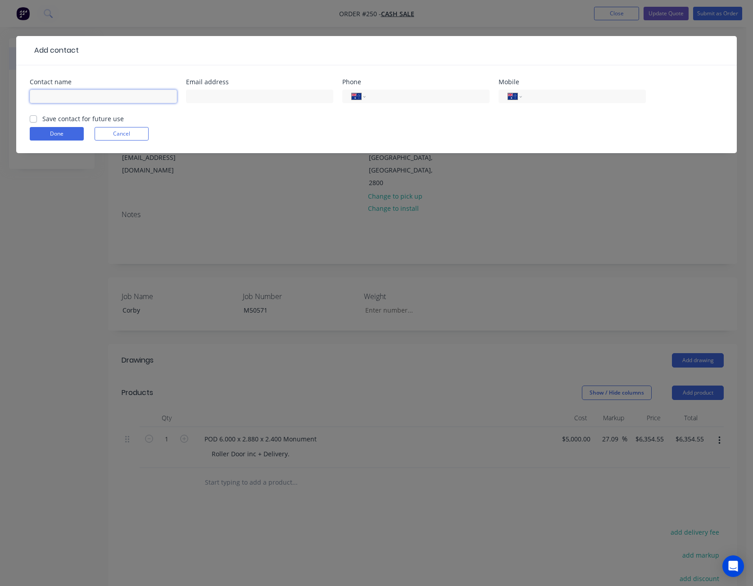
click at [82, 99] on input "text" at bounding box center [103, 97] width 147 height 14
click at [39, 97] on input "D& A Corby" at bounding box center [103, 97] width 147 height 14
click at [74, 97] on input "D & A Corby" at bounding box center [103, 97] width 147 height 14
type input "D & A Corby Holdings Pty Ltd"
click at [278, 100] on input "text" at bounding box center [259, 97] width 147 height 14
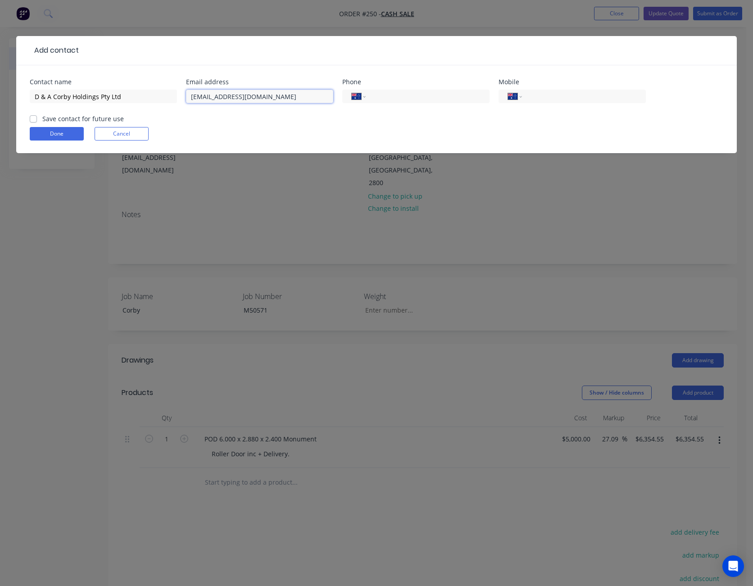
type input "[EMAIL_ADDRESS][DOMAIN_NAME]"
type input "0429 164 229"
click at [50, 130] on button "Done" at bounding box center [57, 134] width 54 height 14
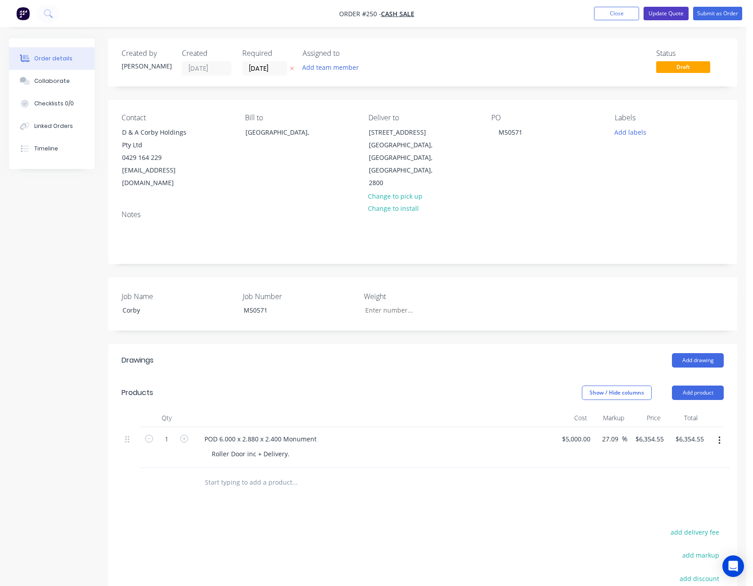
click at [670, 11] on button "Update Quote" at bounding box center [665, 14] width 45 height 14
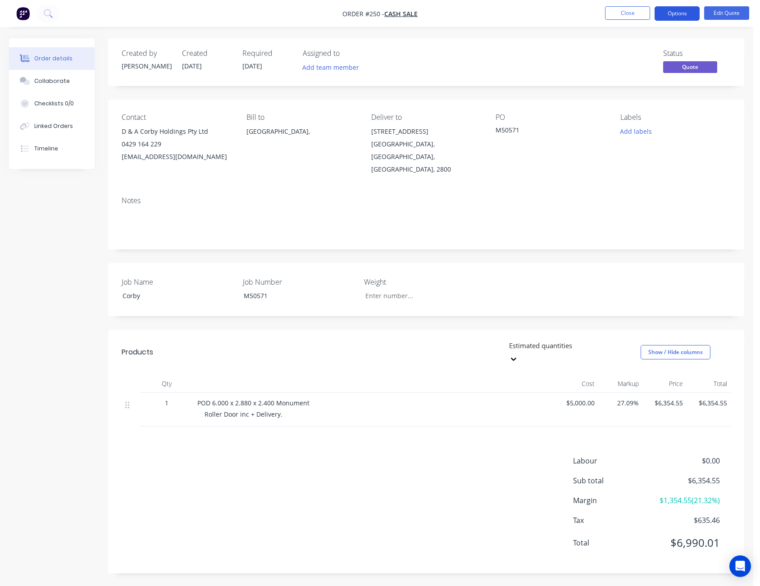
click at [688, 17] on button "Options" at bounding box center [676, 13] width 45 height 14
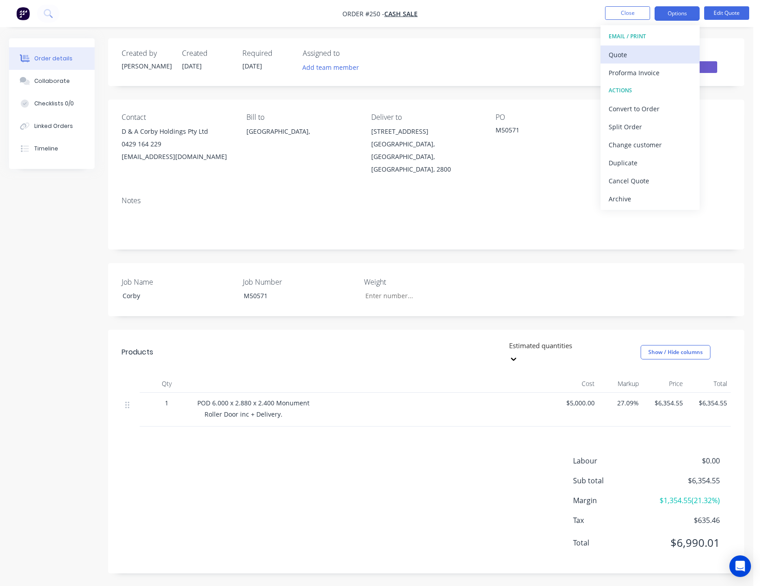
click at [661, 51] on div "Quote" at bounding box center [649, 54] width 83 height 13
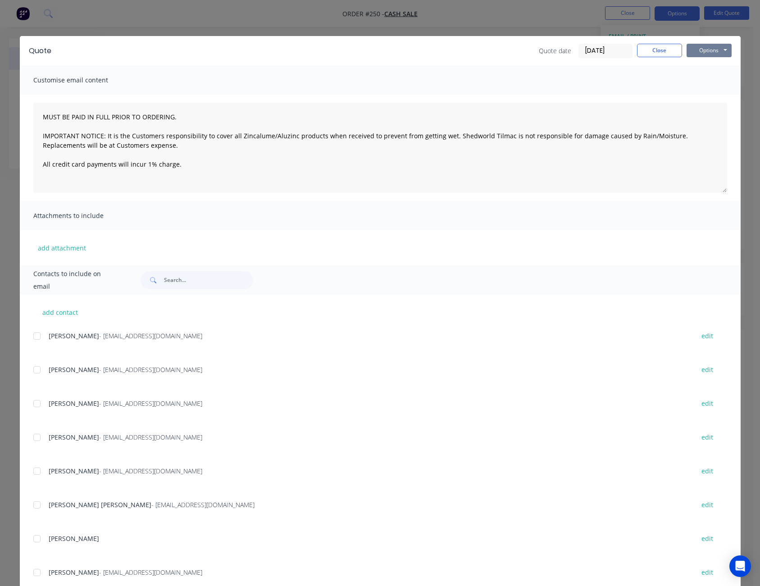
click at [698, 53] on button "Options" at bounding box center [708, 51] width 45 height 14
click at [707, 77] on button "Print" at bounding box center [715, 81] width 58 height 15
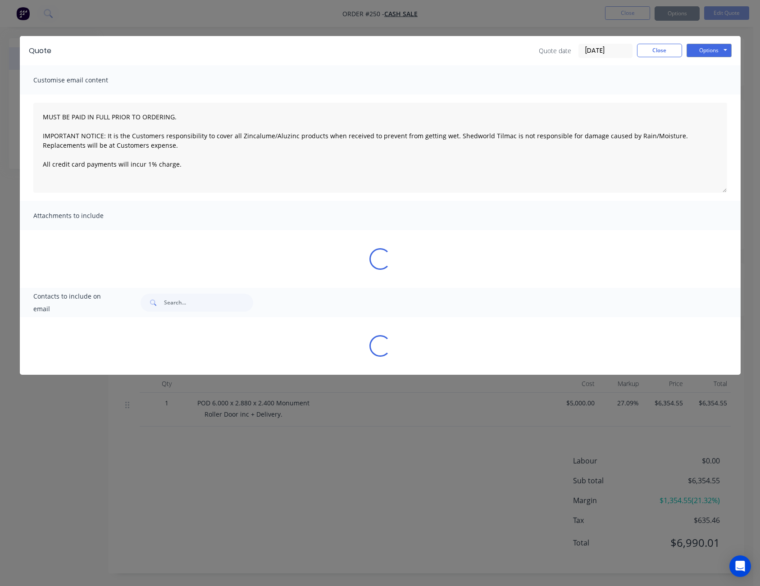
type textarea "MUST BE PAID IN FULL PRIOR TO ORDERING. IMPORTANT NOTICE: It is the Customers r…"
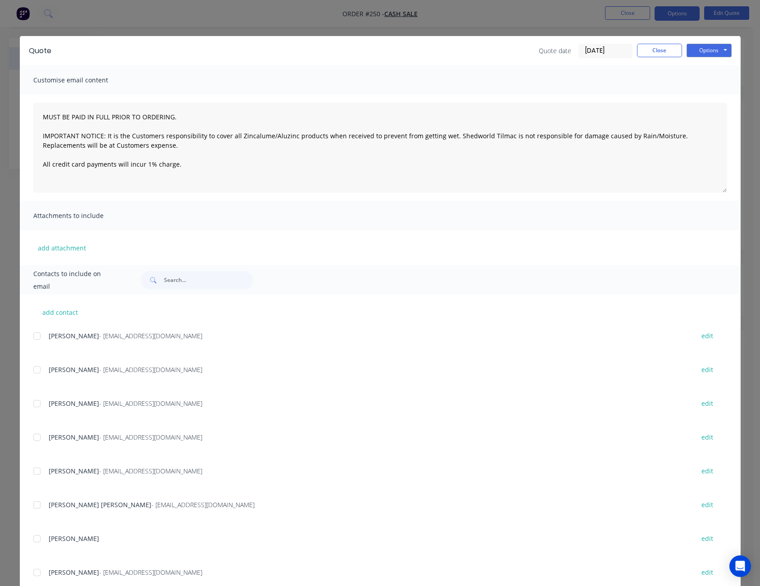
click at [652, 39] on div "Quote Quote date [DATE] Close Options Preview Print Email" at bounding box center [380, 50] width 720 height 29
click at [652, 44] on button "Close" at bounding box center [659, 51] width 45 height 14
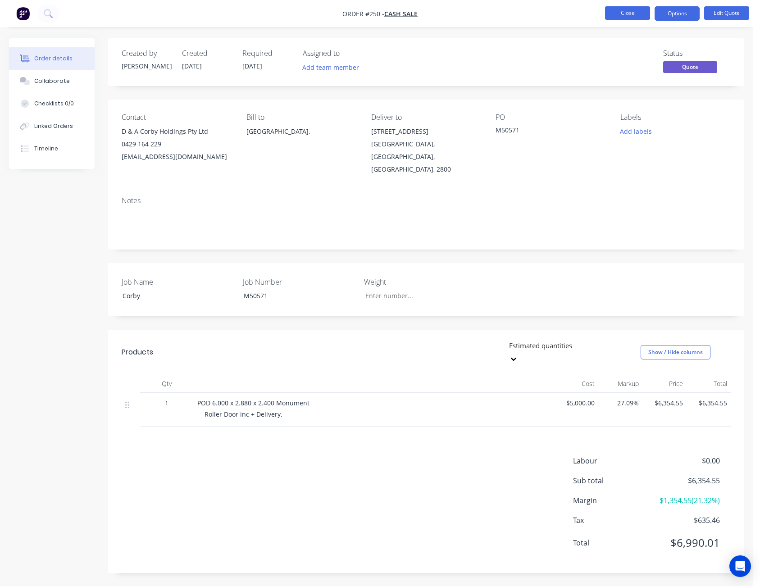
click at [632, 18] on button "Close" at bounding box center [627, 13] width 45 height 14
